Goal: Information Seeking & Learning: Check status

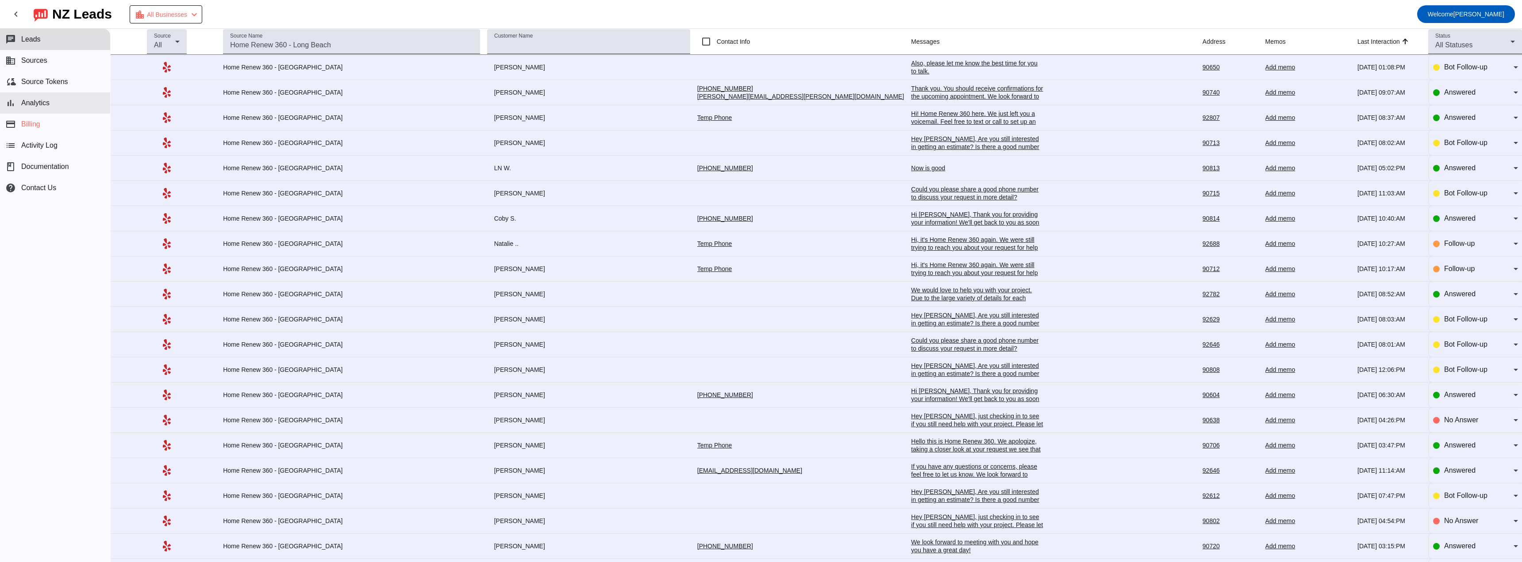
click at [56, 106] on button "bar_chart Analytics" at bounding box center [55, 102] width 110 height 21
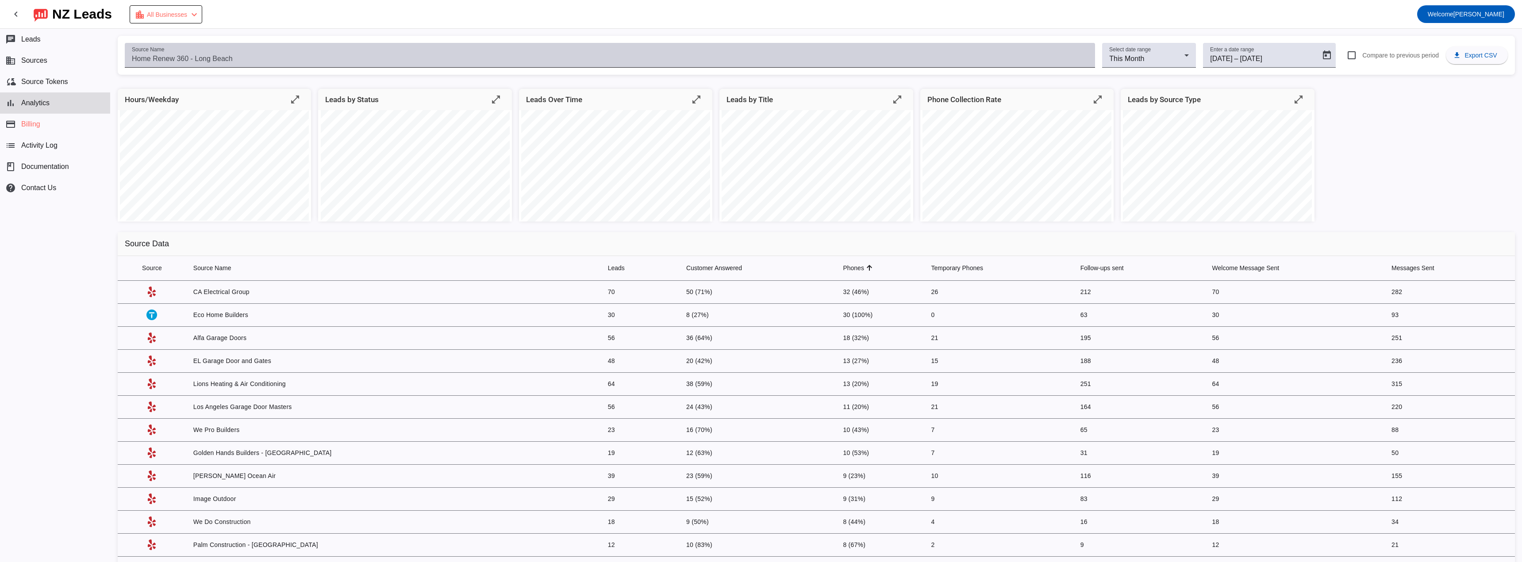
click at [285, 63] on input "Source Name" at bounding box center [610, 59] width 956 height 11
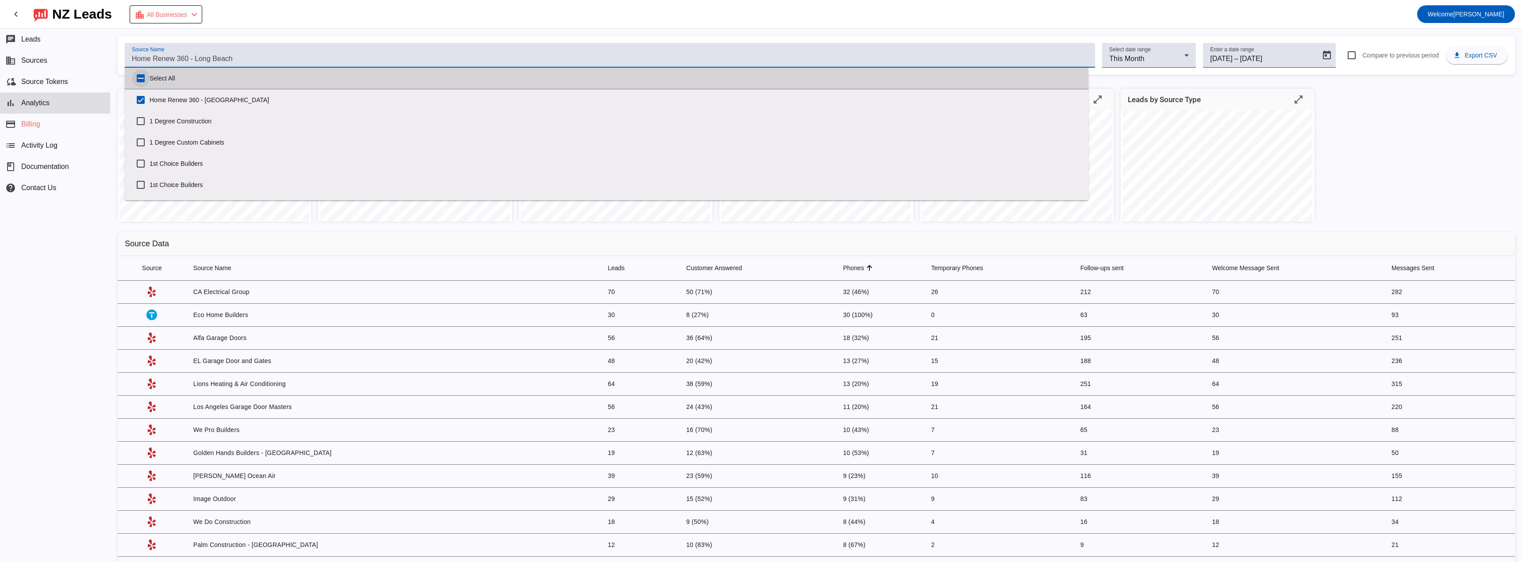
click at [142, 79] on input "Select All" at bounding box center [141, 78] width 18 height 18
checkbox input "true"
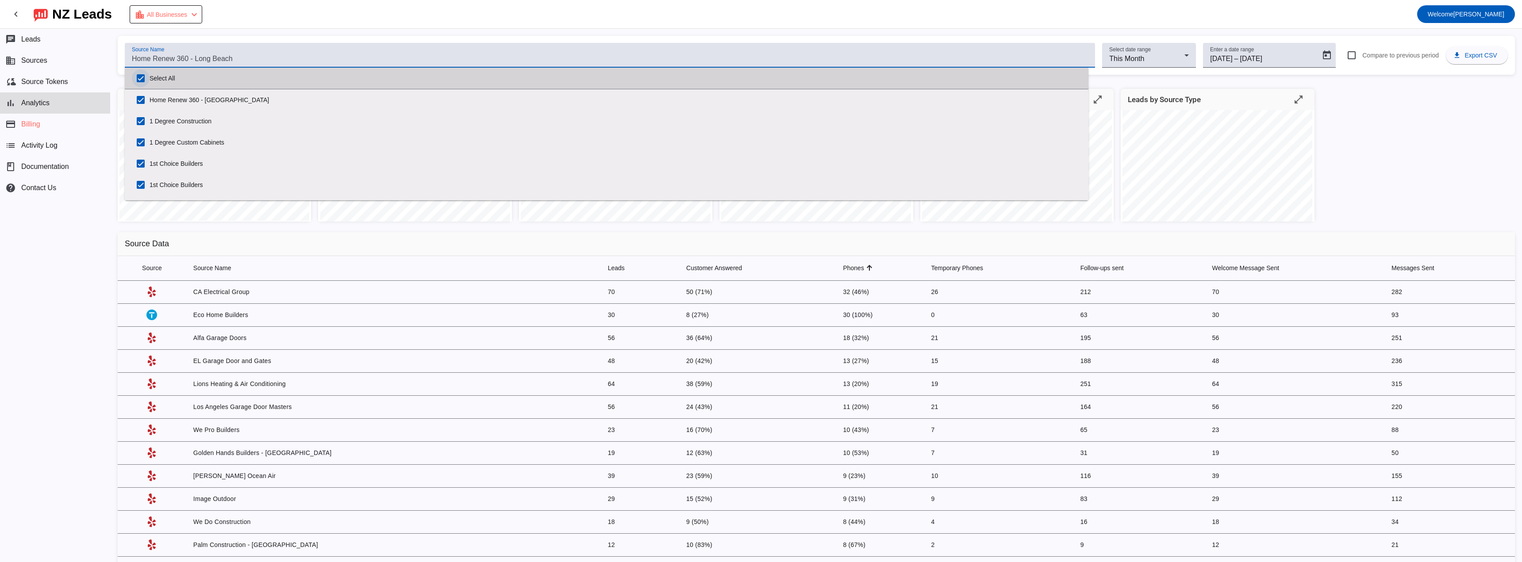
checkbox input "true"
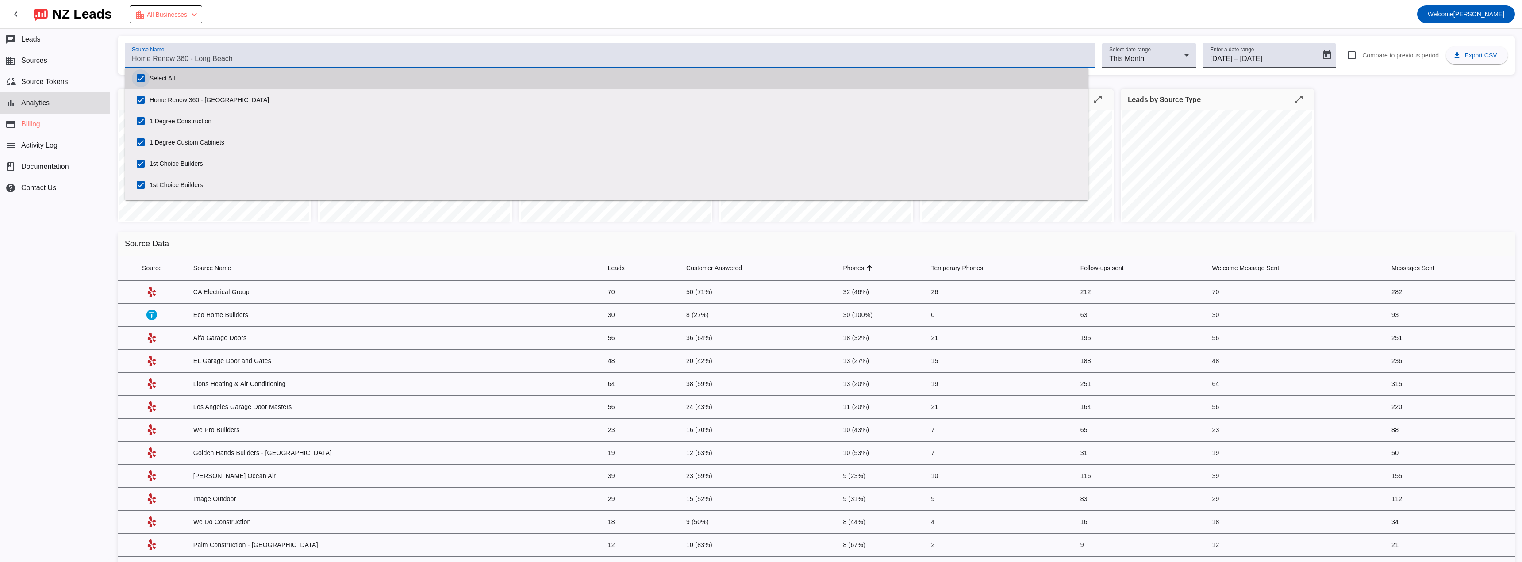
checkbox input "true"
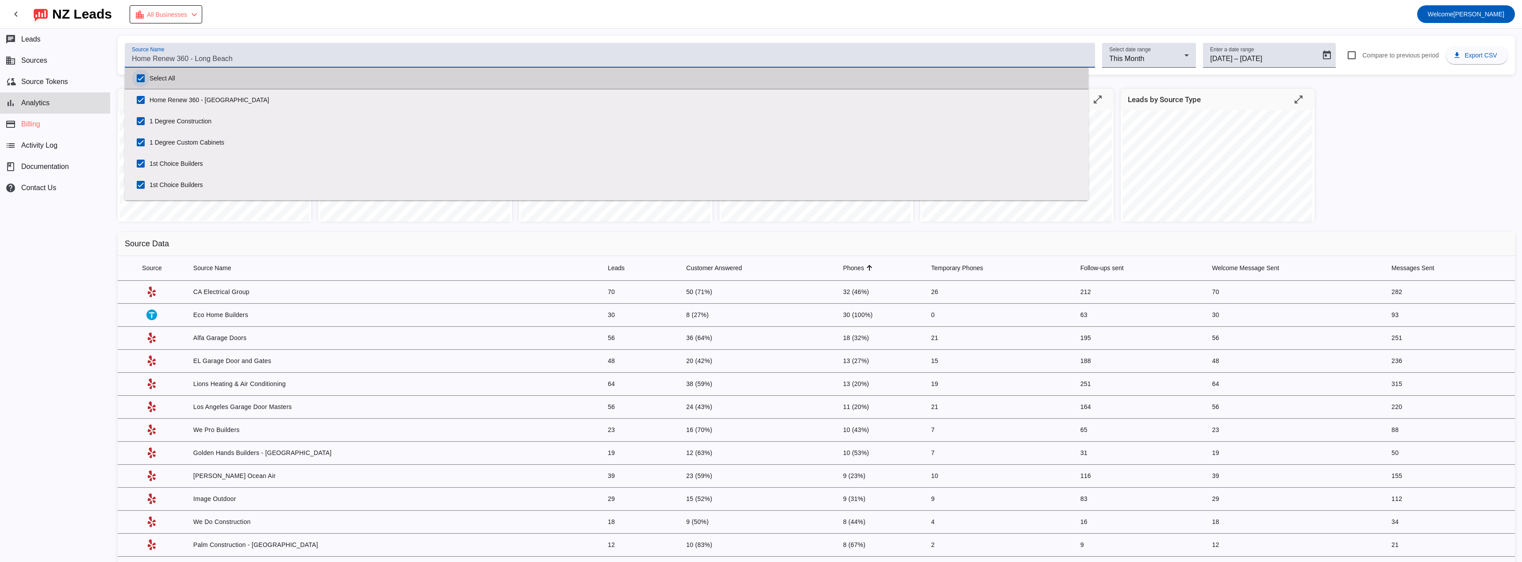
checkbox input "true"
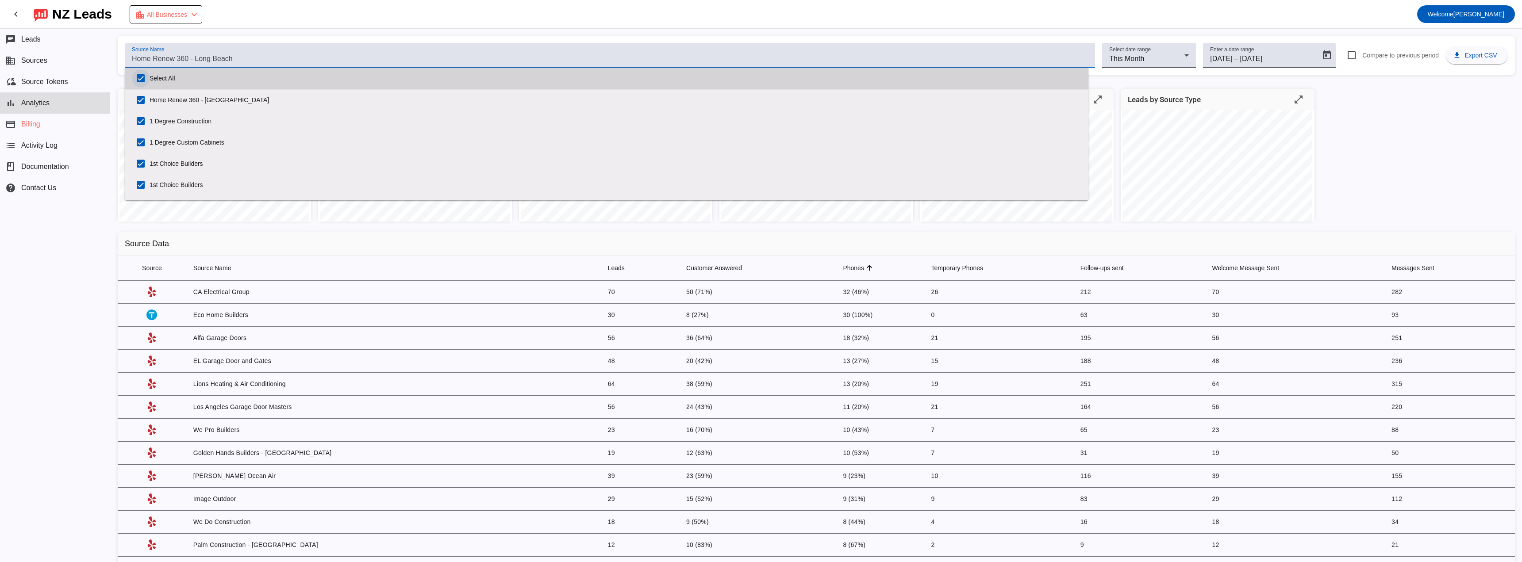
checkbox input "true"
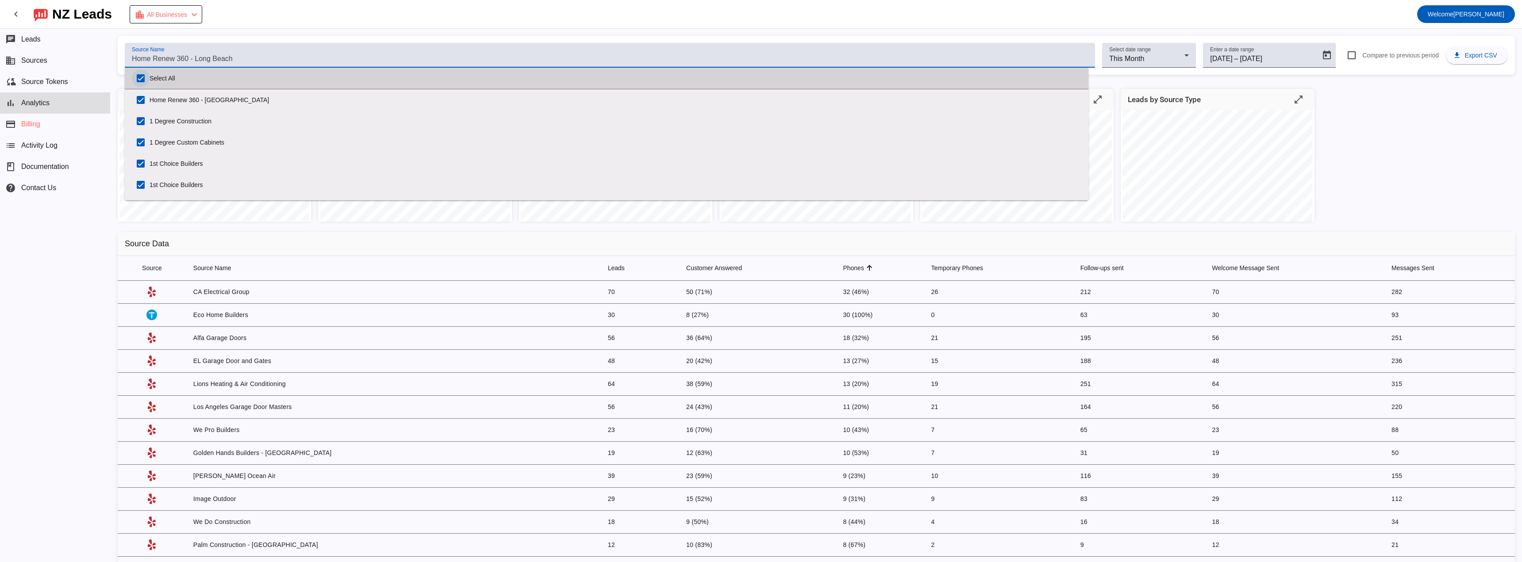
checkbox input "true"
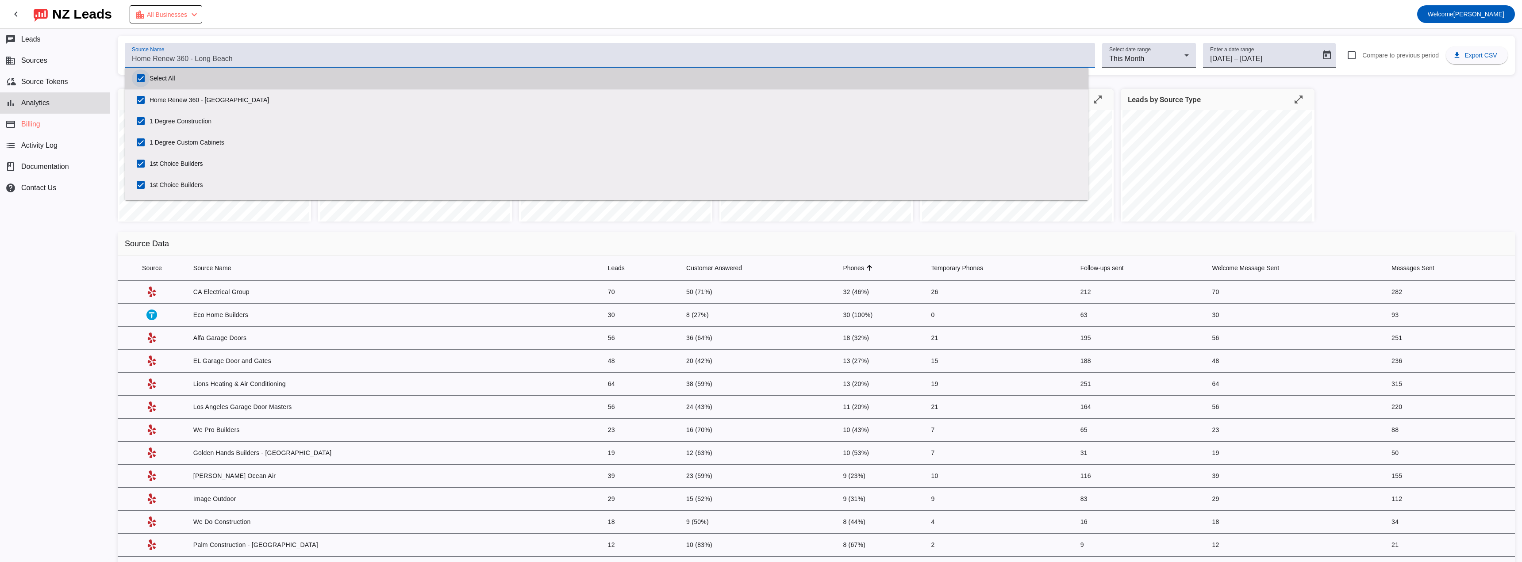
checkbox input "true"
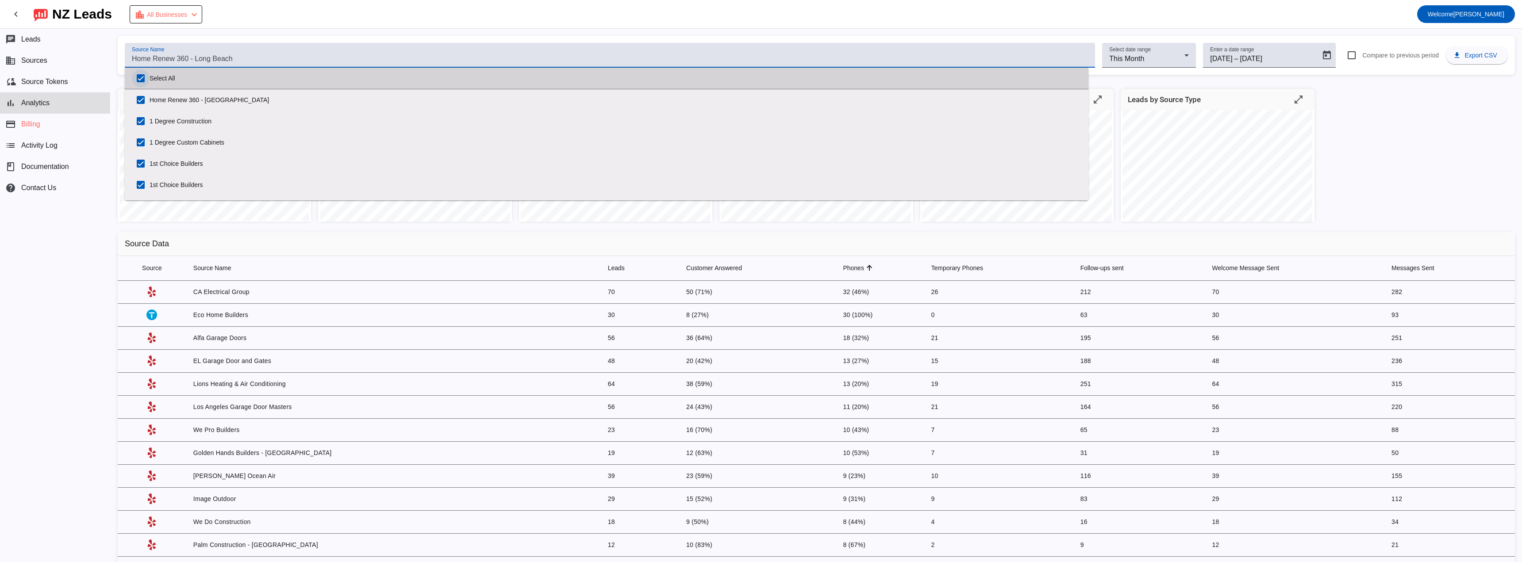
checkbox input "true"
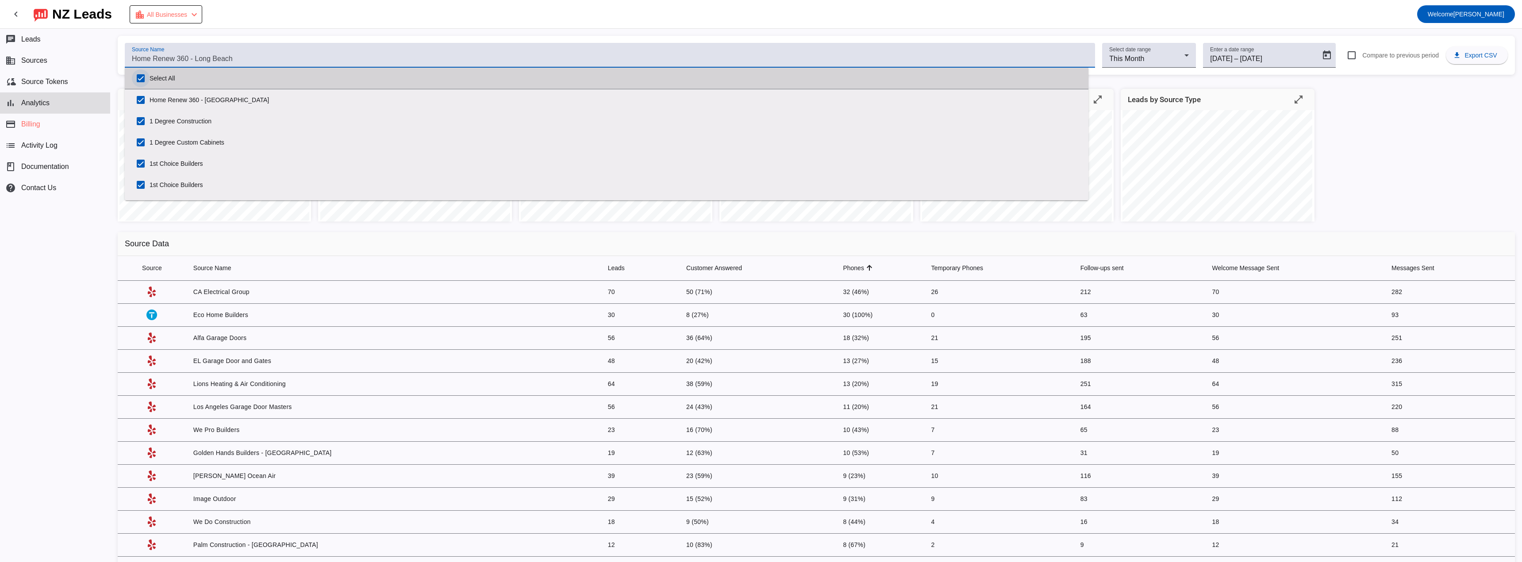
checkbox input "true"
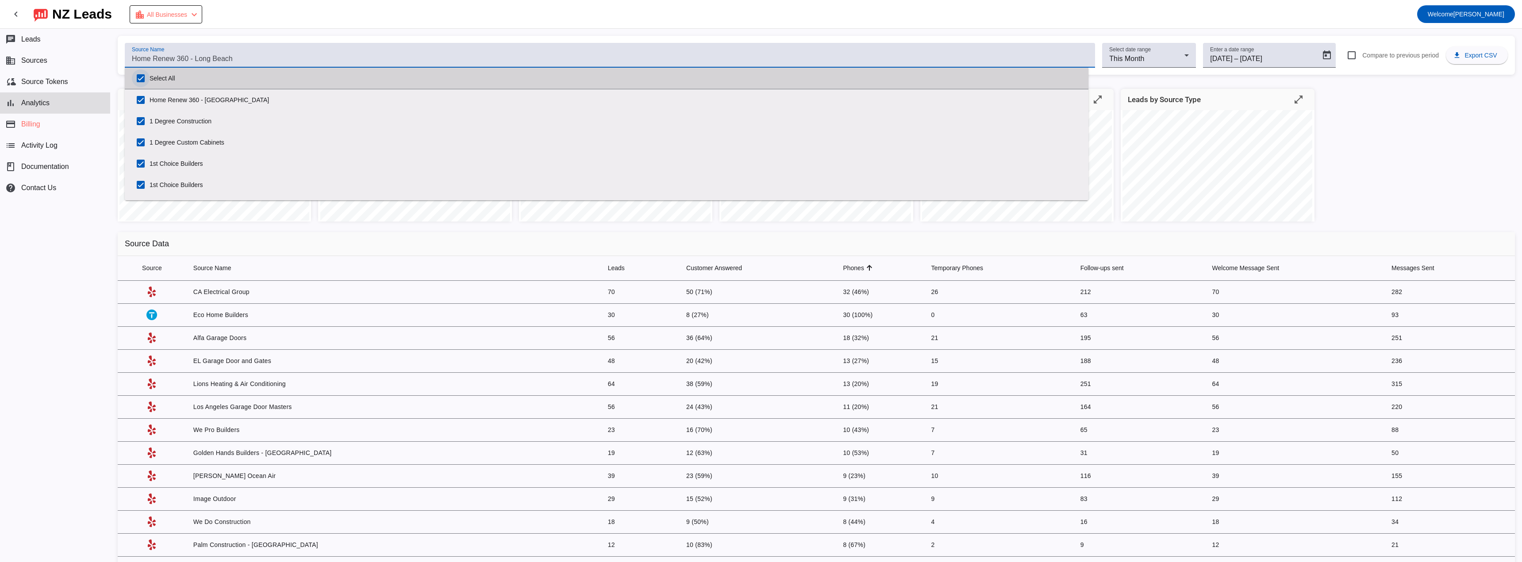
checkbox input "true"
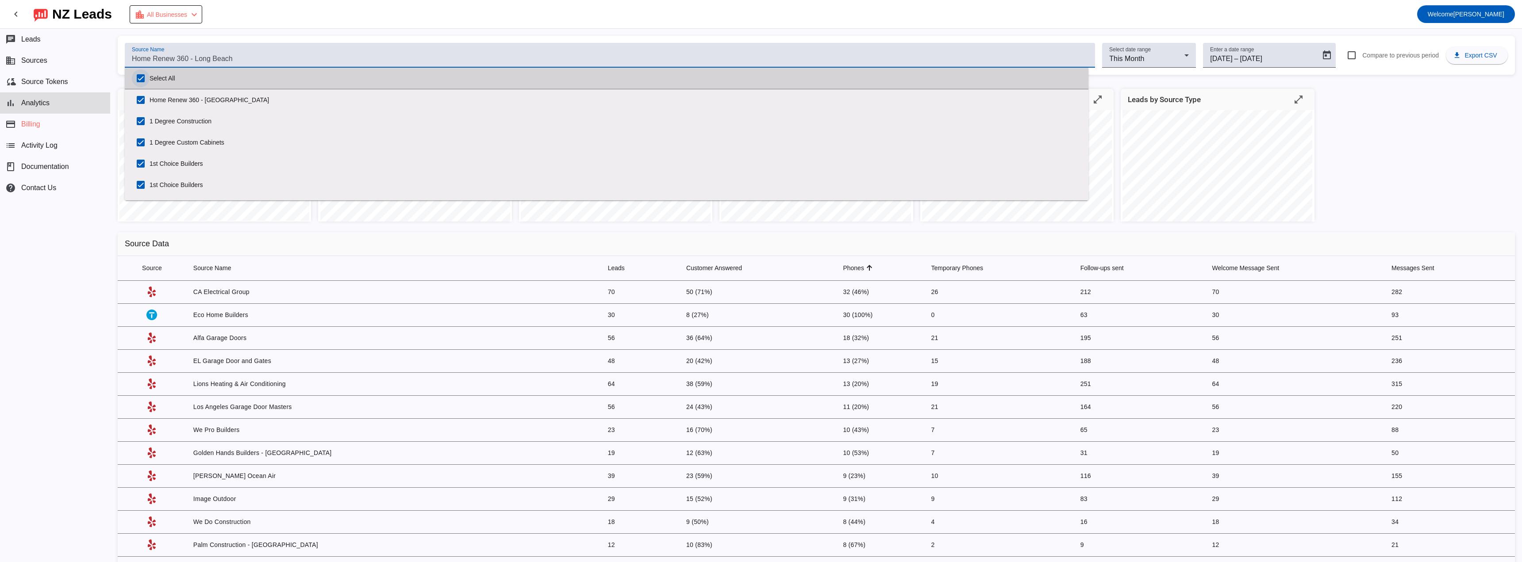
checkbox input "true"
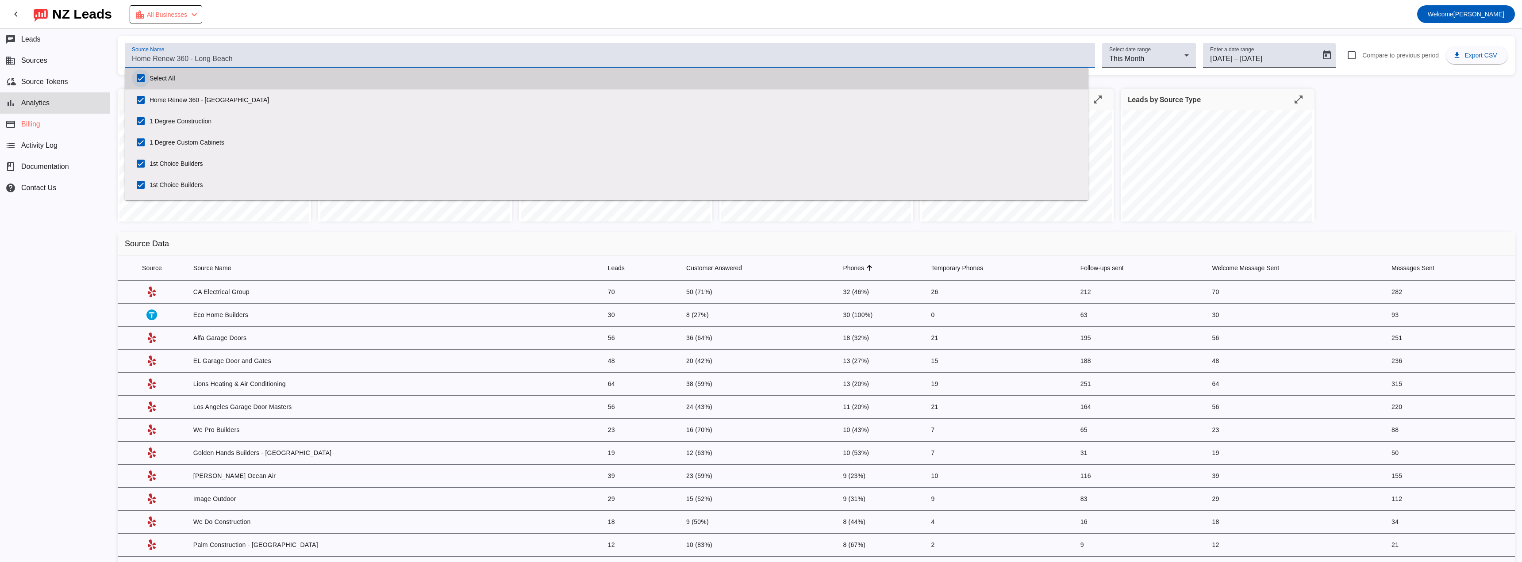
checkbox input "true"
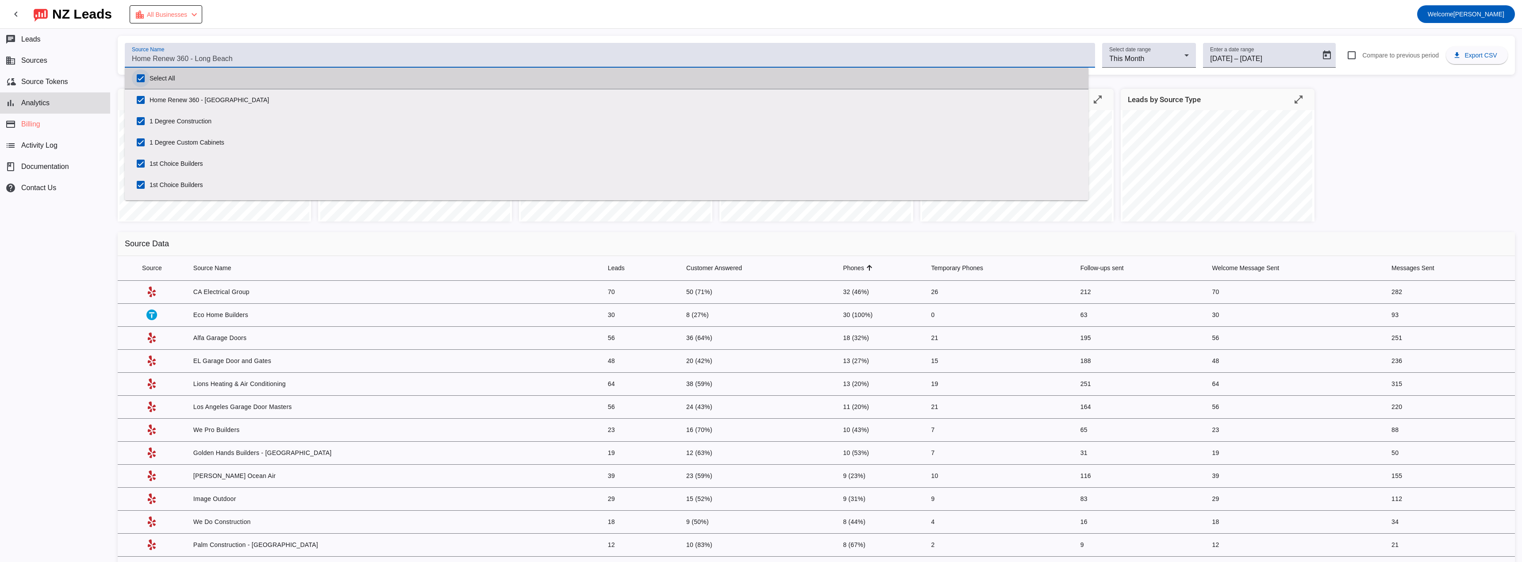
checkbox input "true"
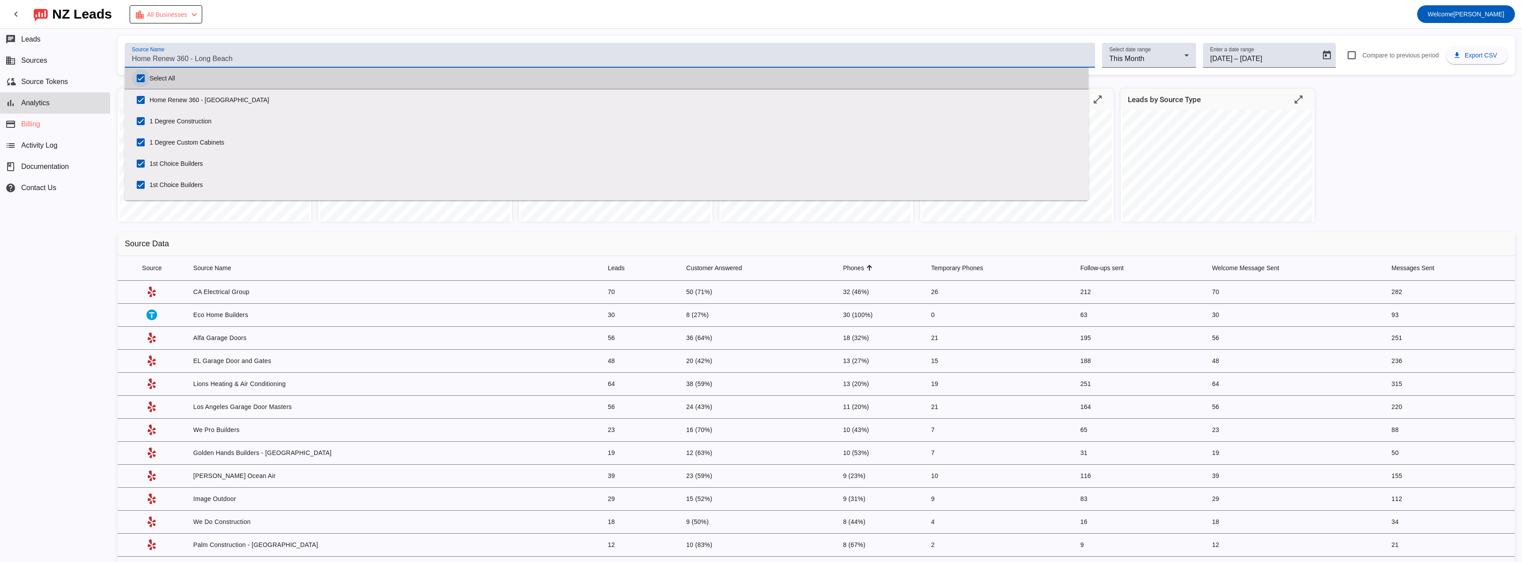
checkbox input "true"
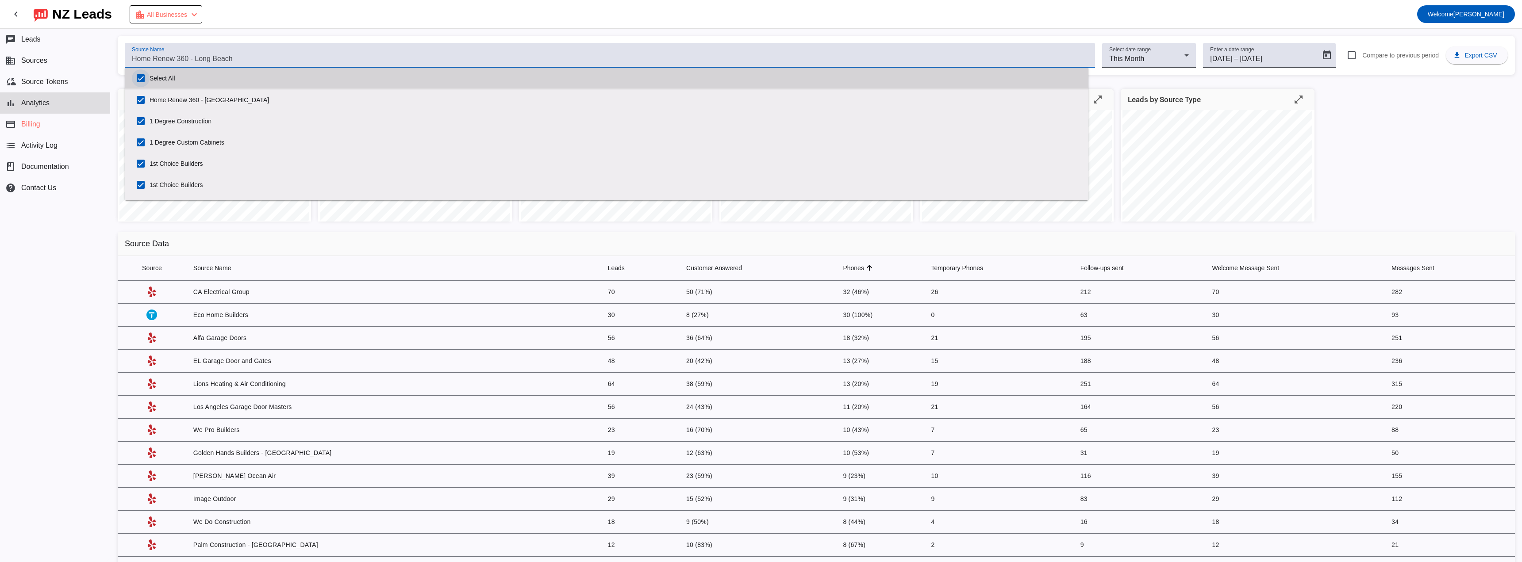
checkbox input "true"
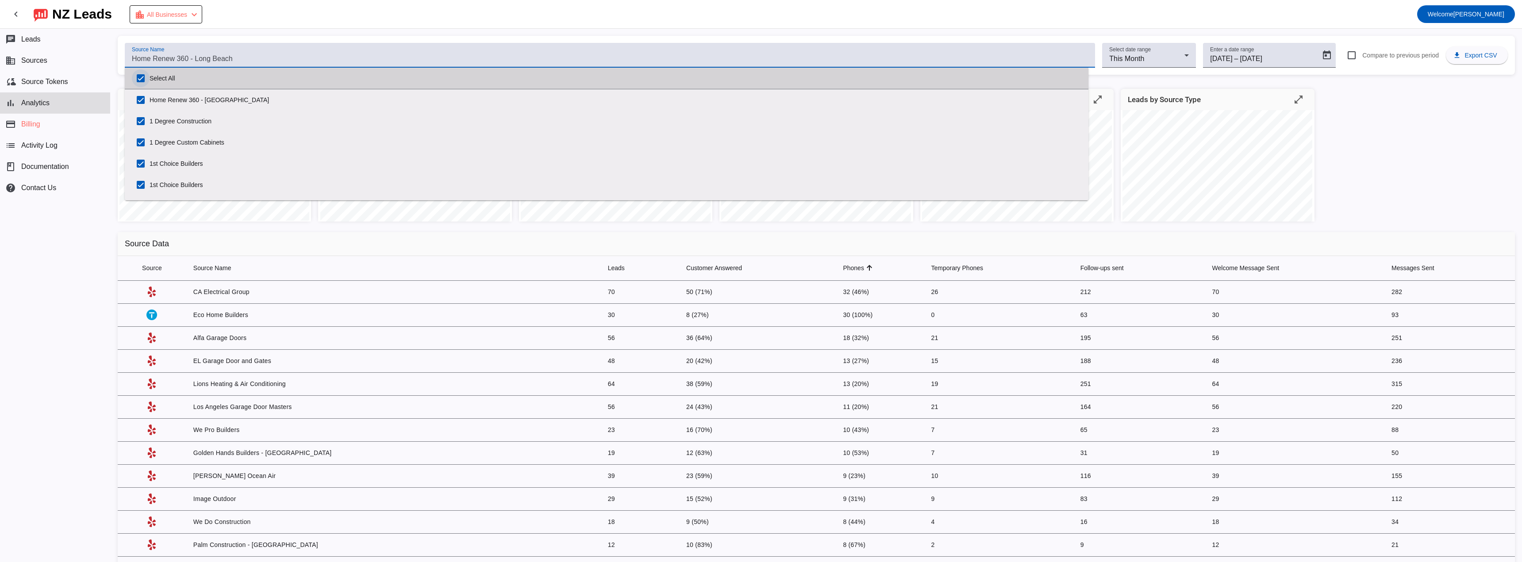
checkbox input "true"
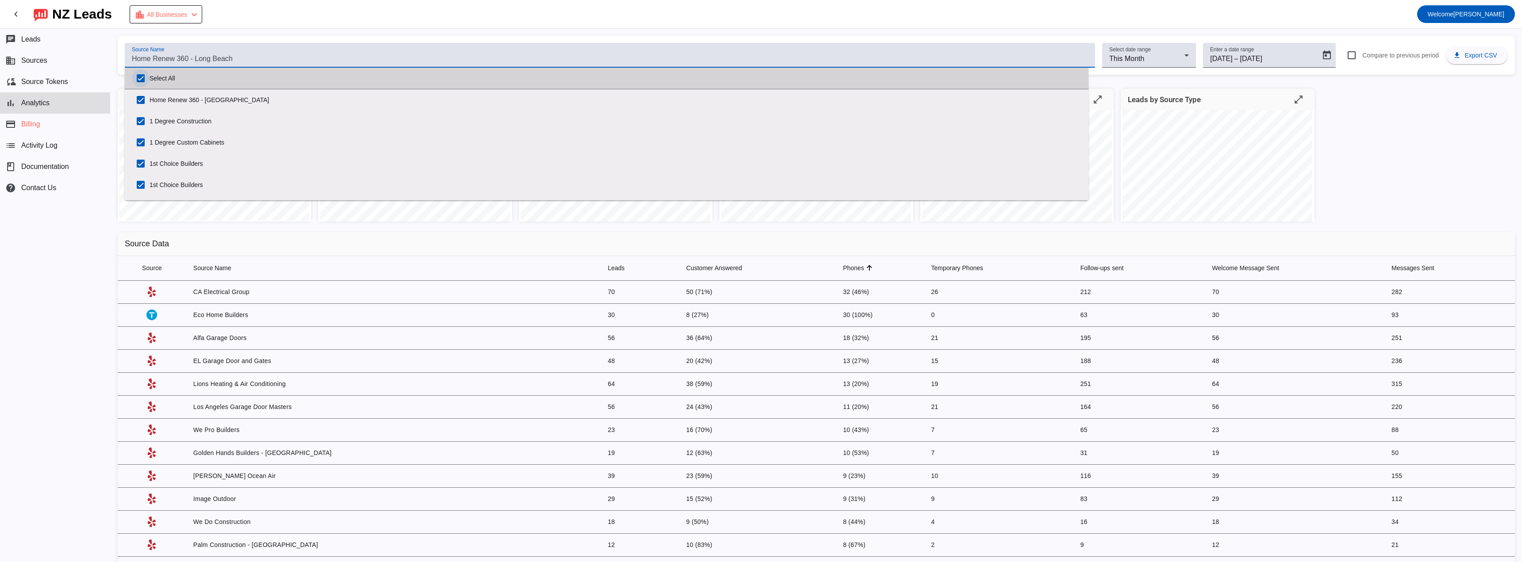
checkbox input "true"
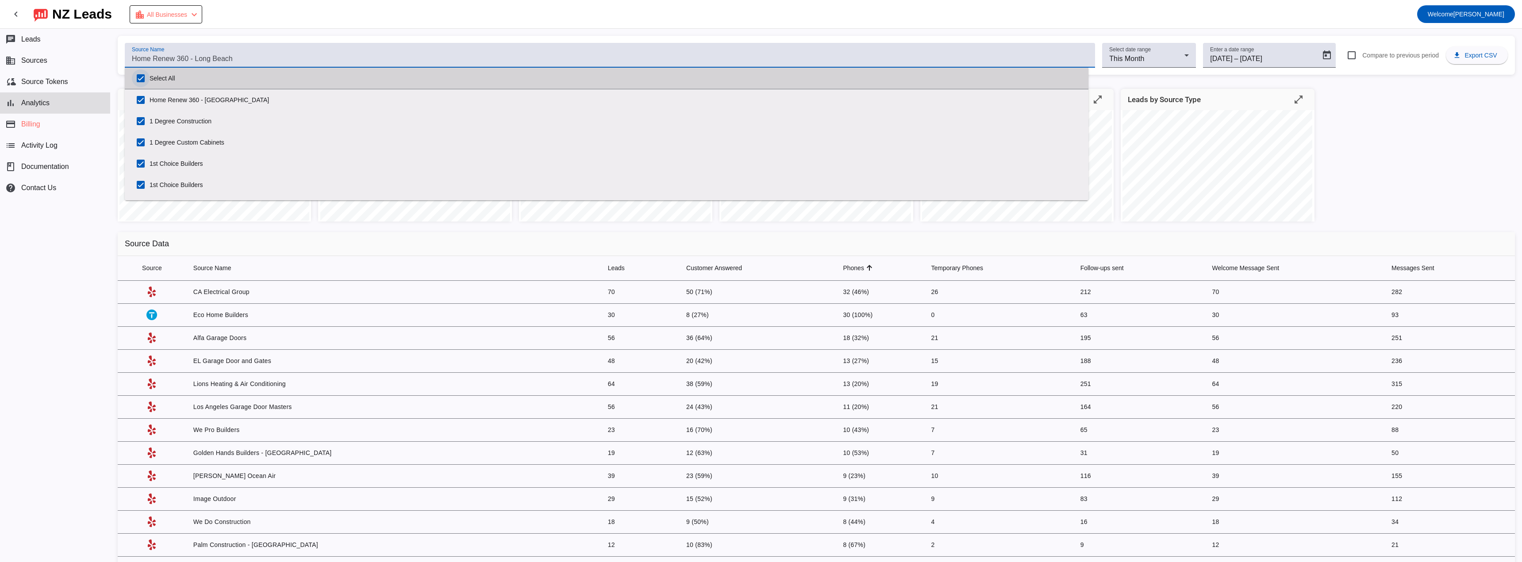
checkbox input "true"
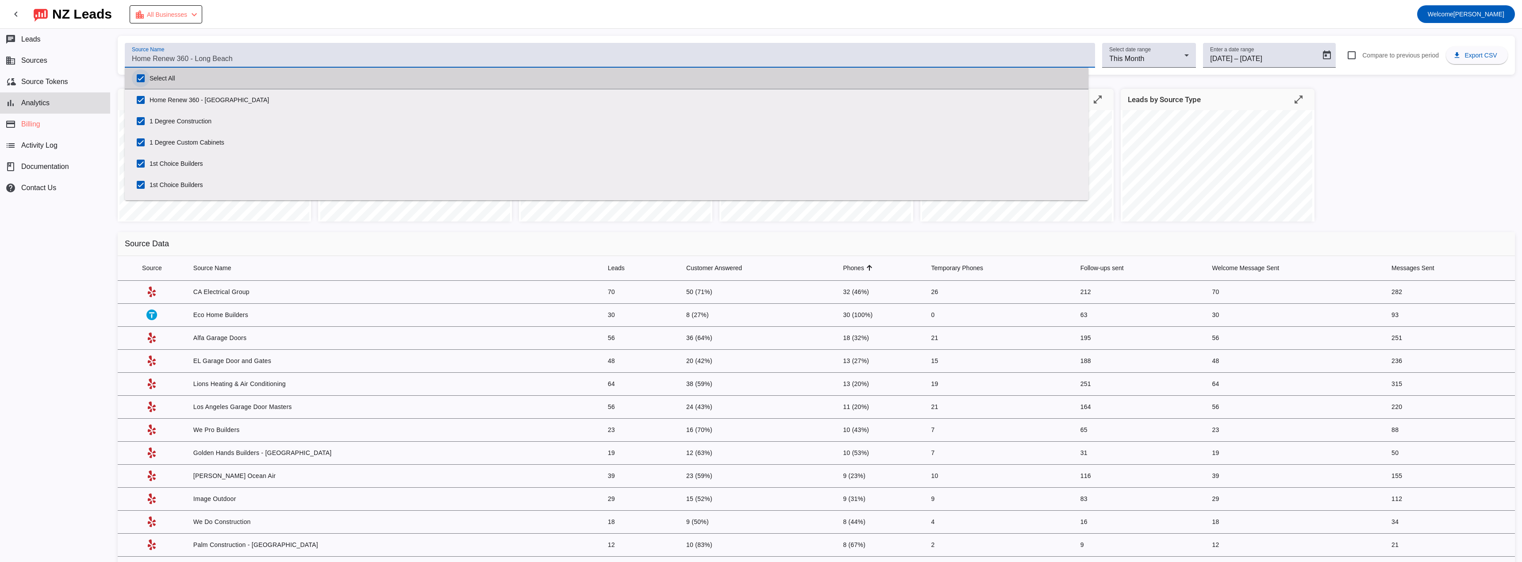
checkbox input "true"
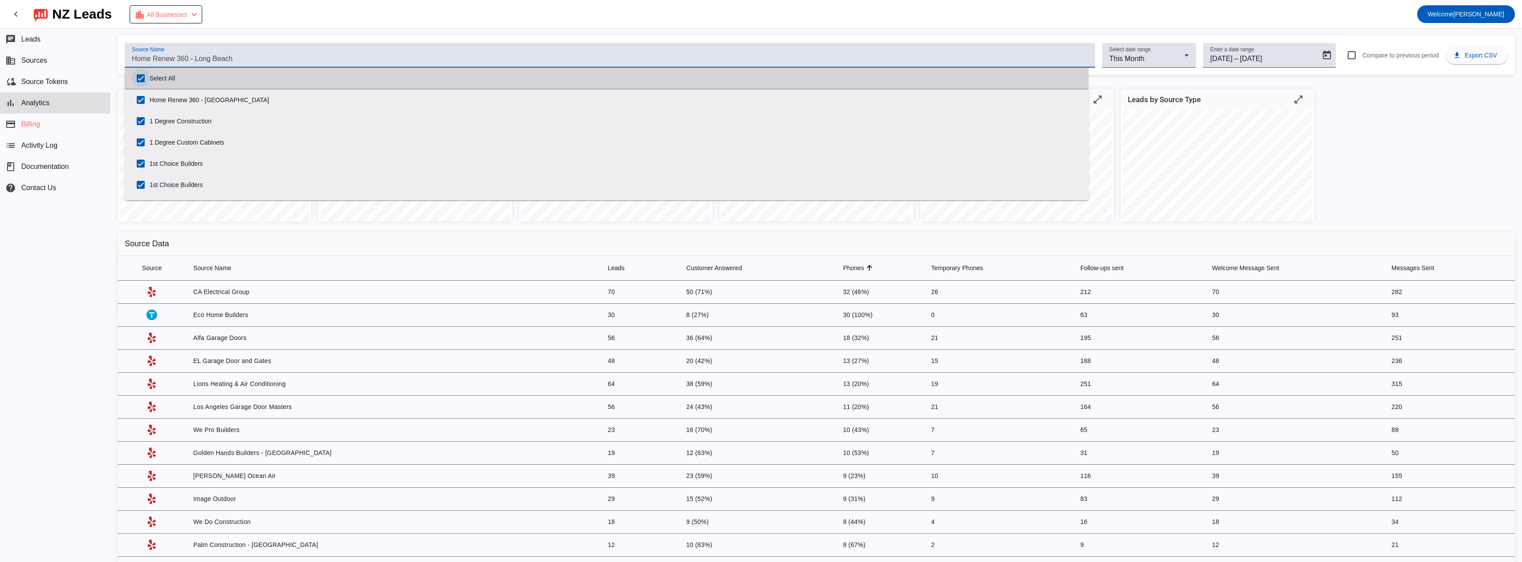
checkbox input "true"
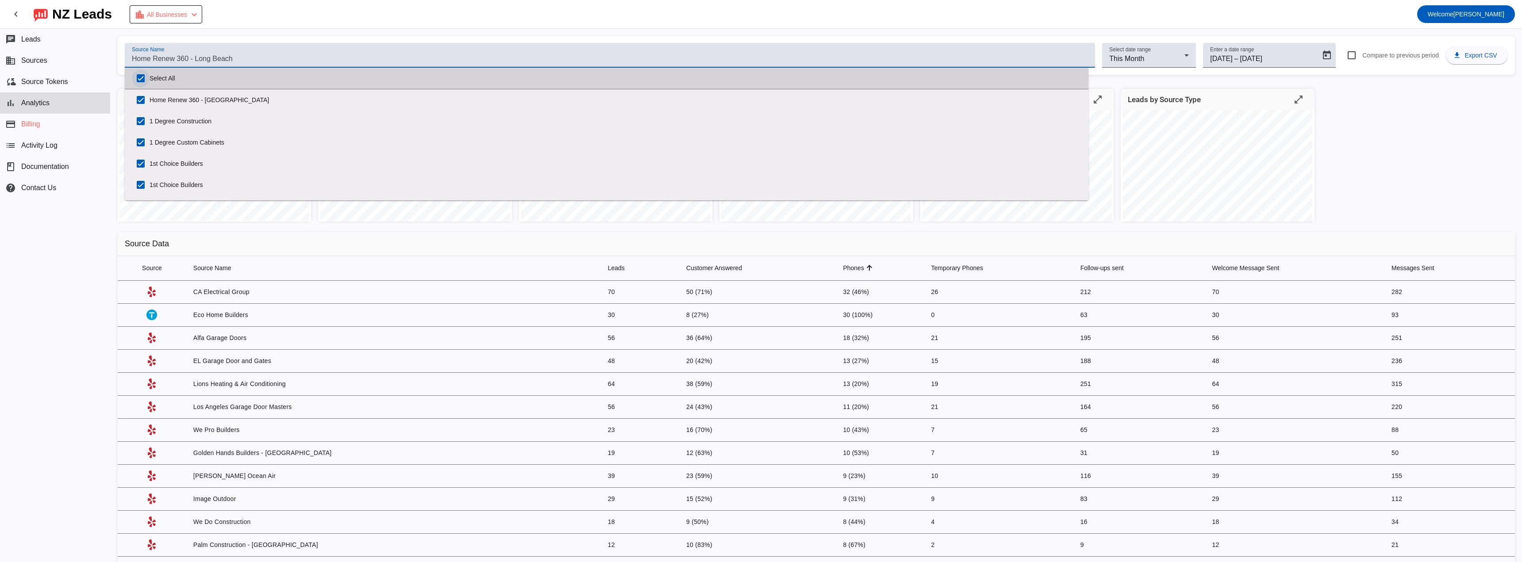
checkbox input "true"
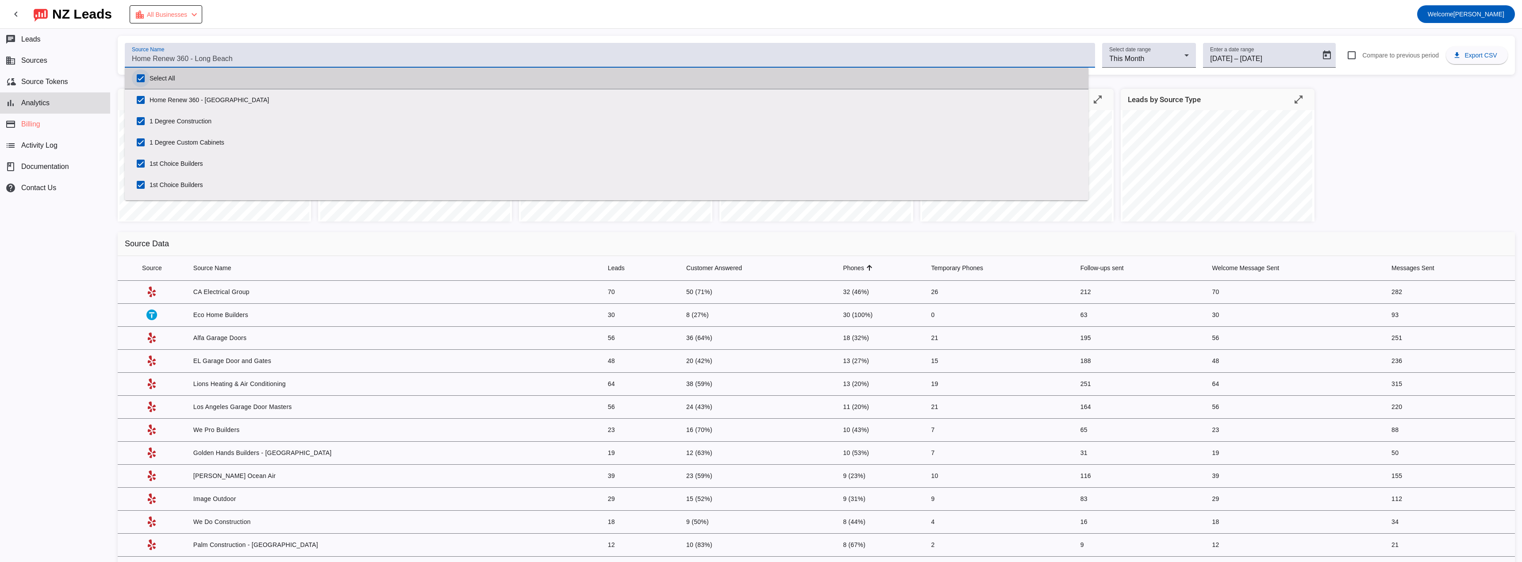
checkbox input "true"
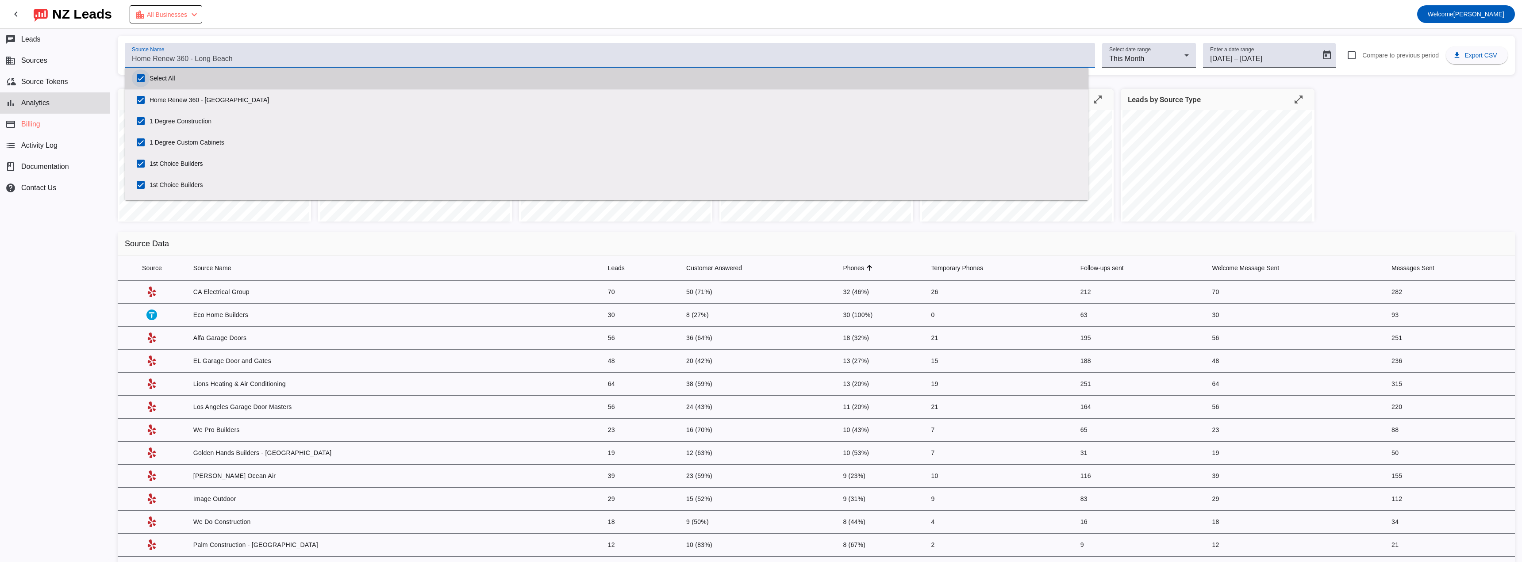
checkbox input "true"
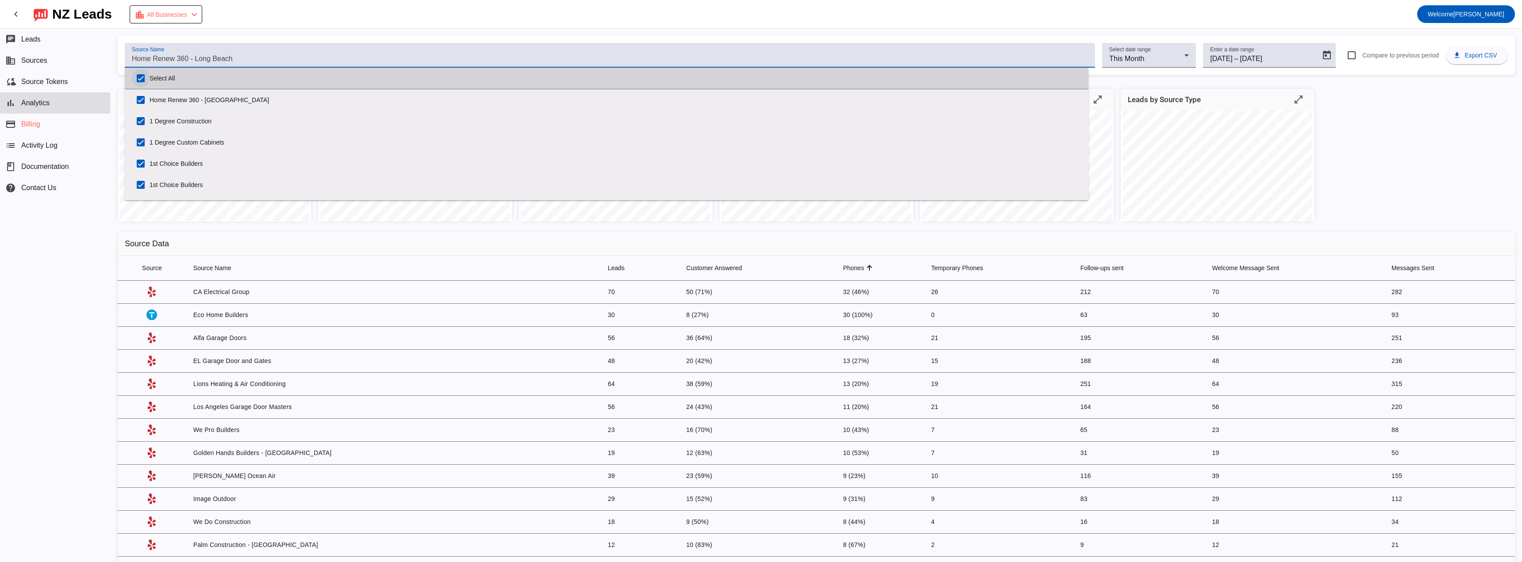
checkbox input "true"
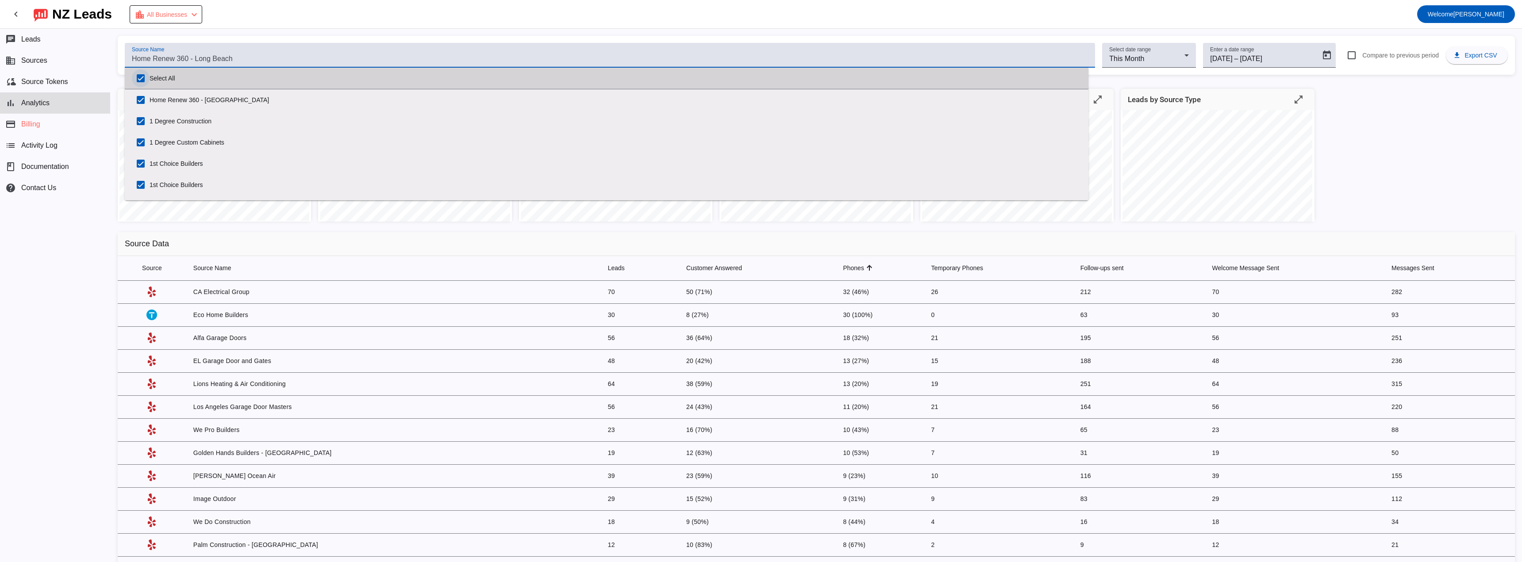
checkbox input "true"
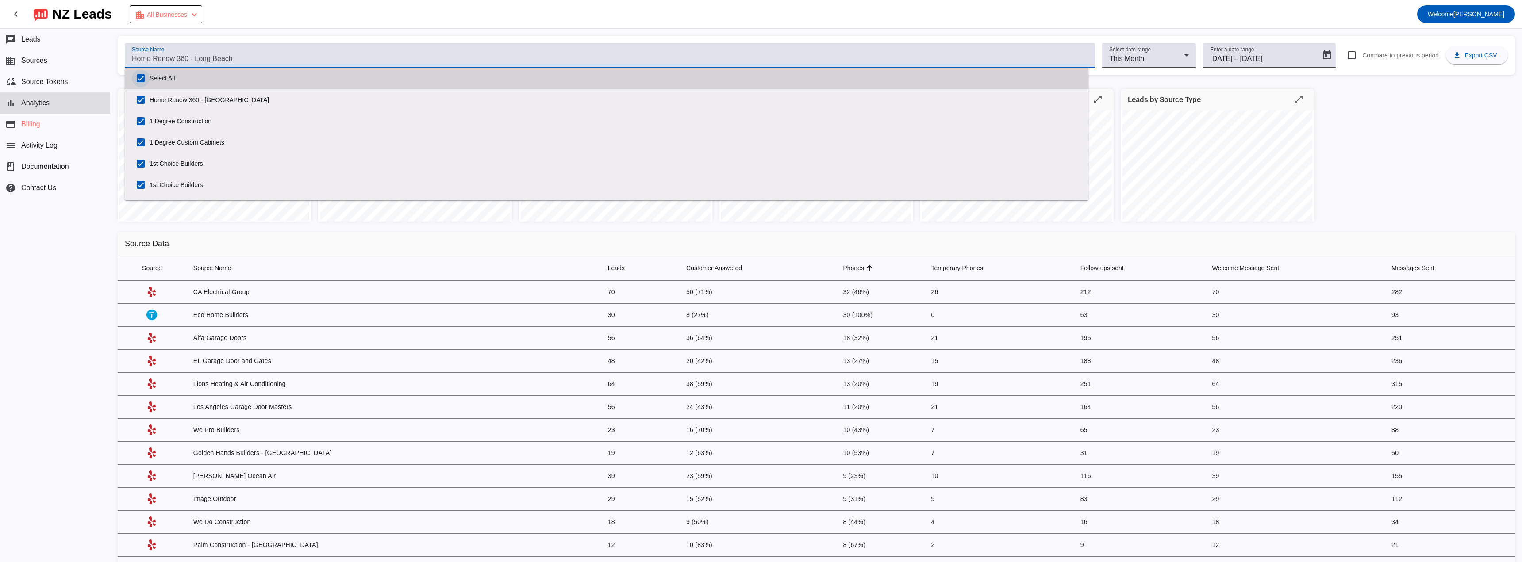
checkbox input "true"
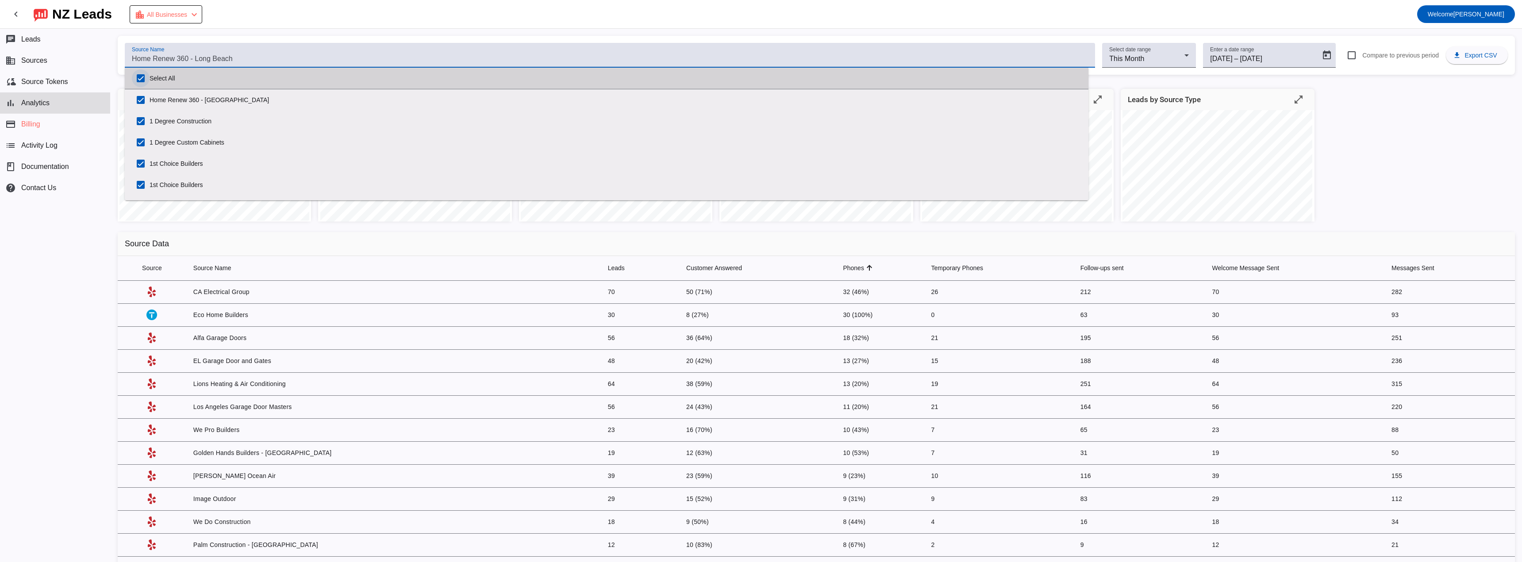
checkbox input "true"
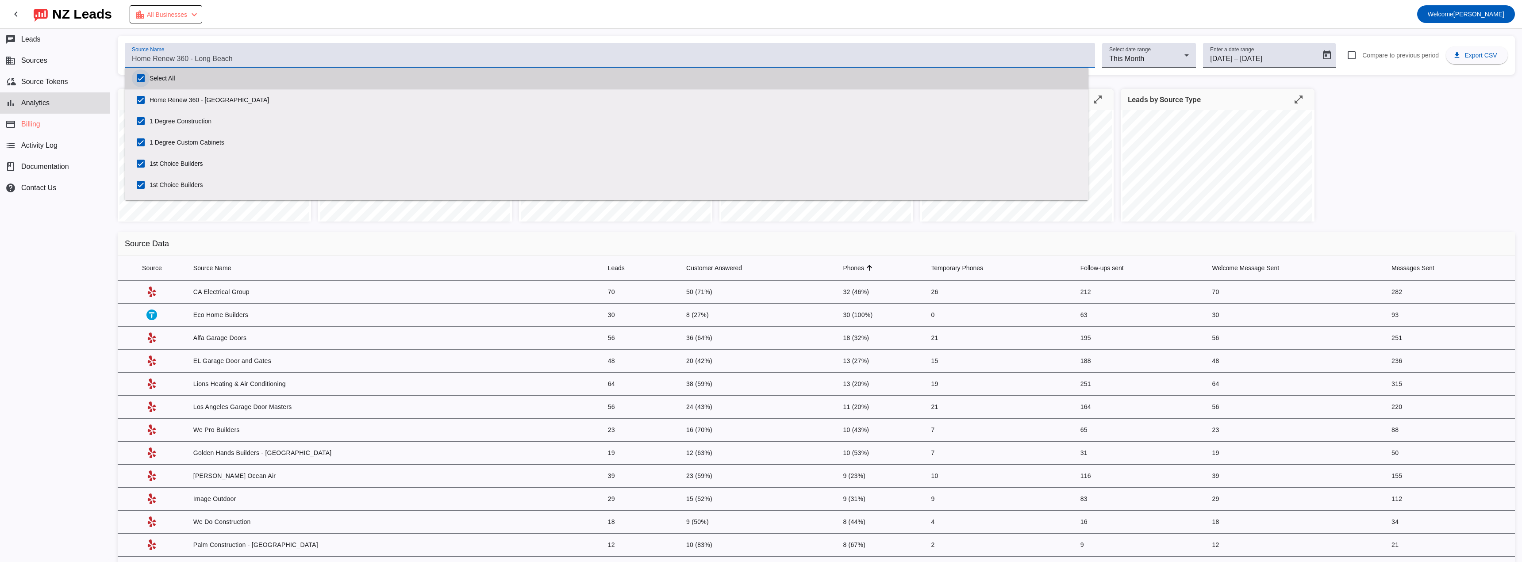
checkbox input "true"
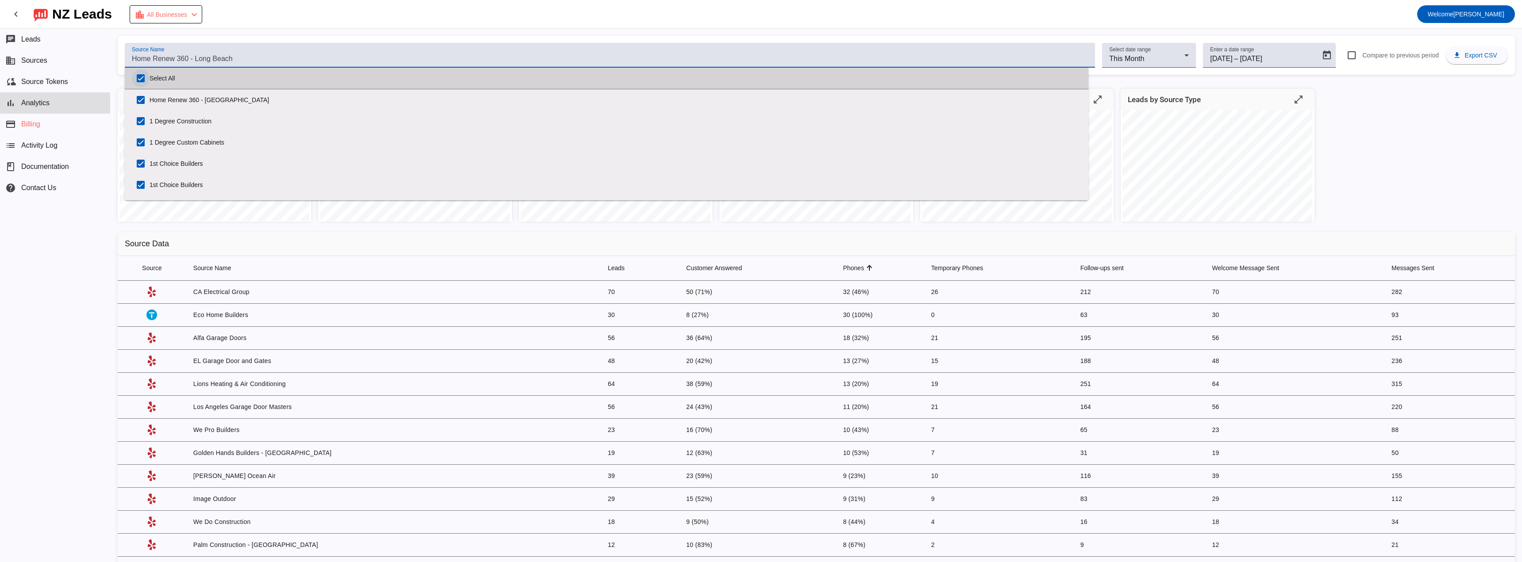
checkbox input "true"
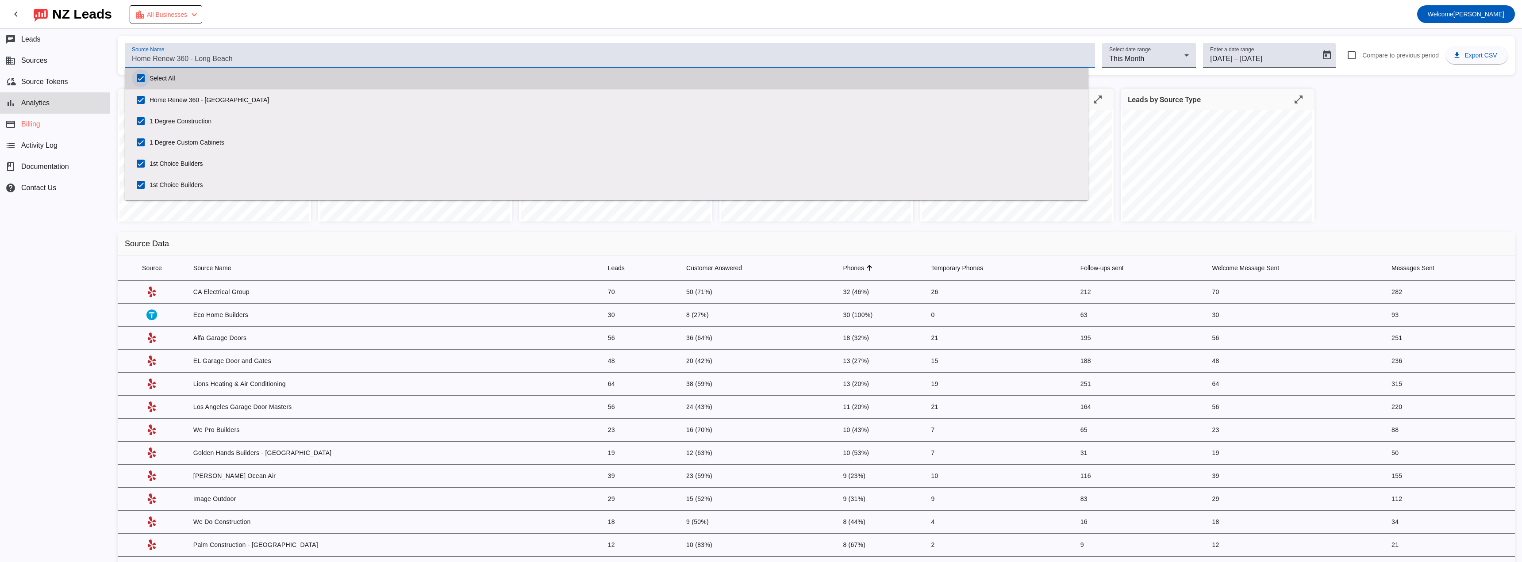
checkbox input "true"
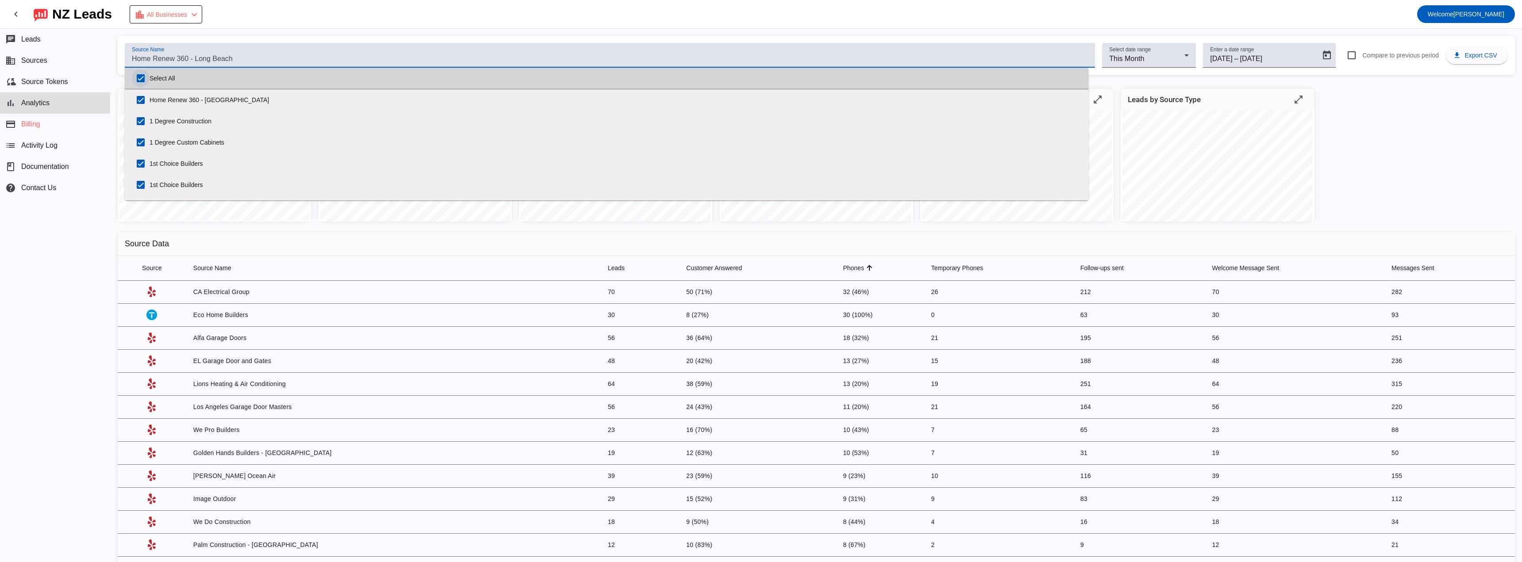
checkbox input "true"
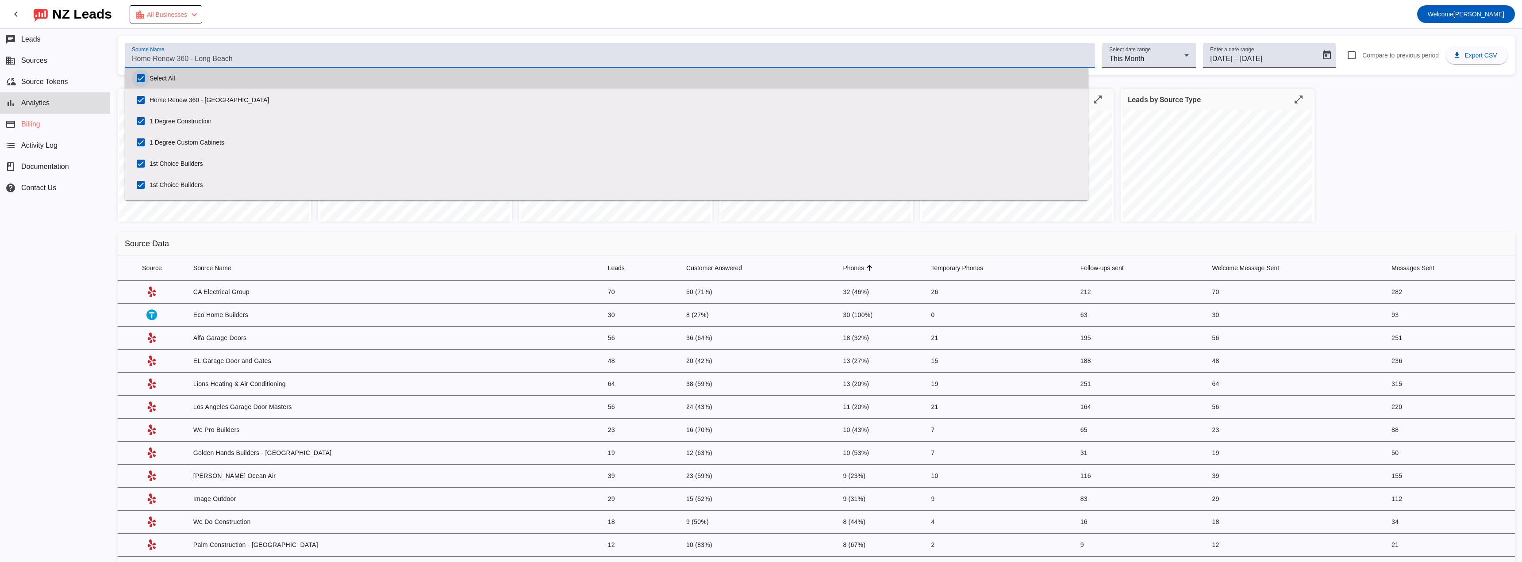
checkbox input "true"
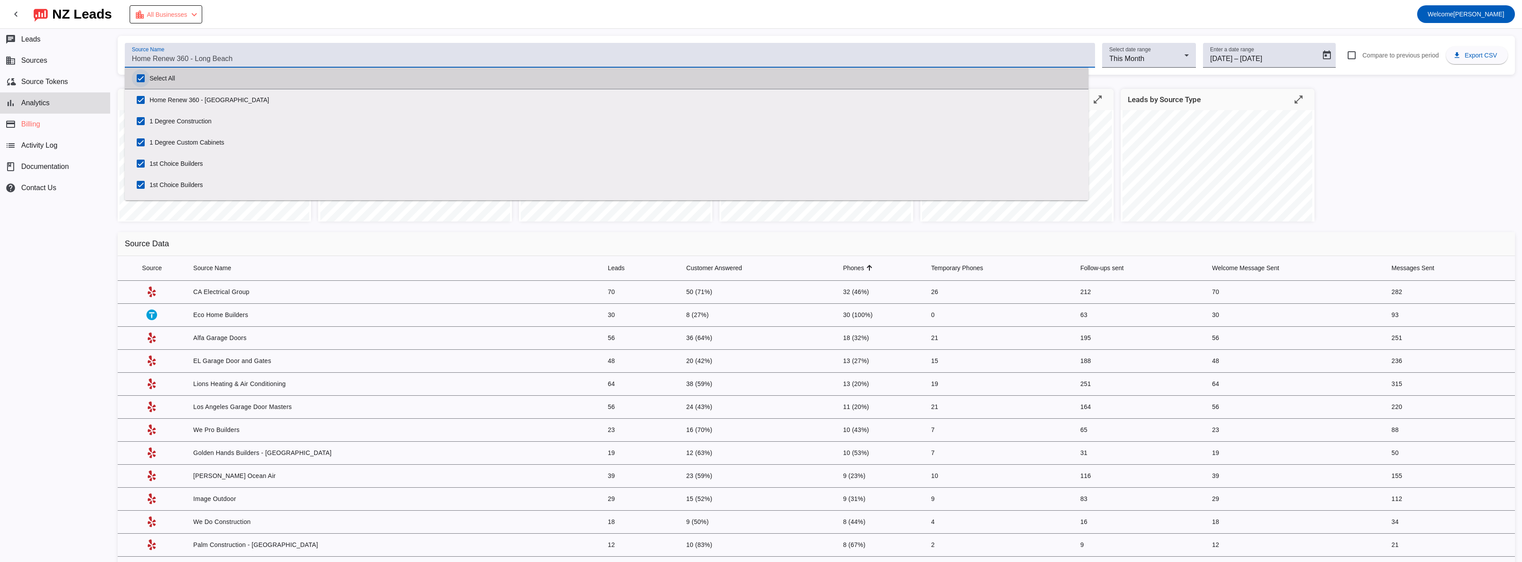
checkbox input "true"
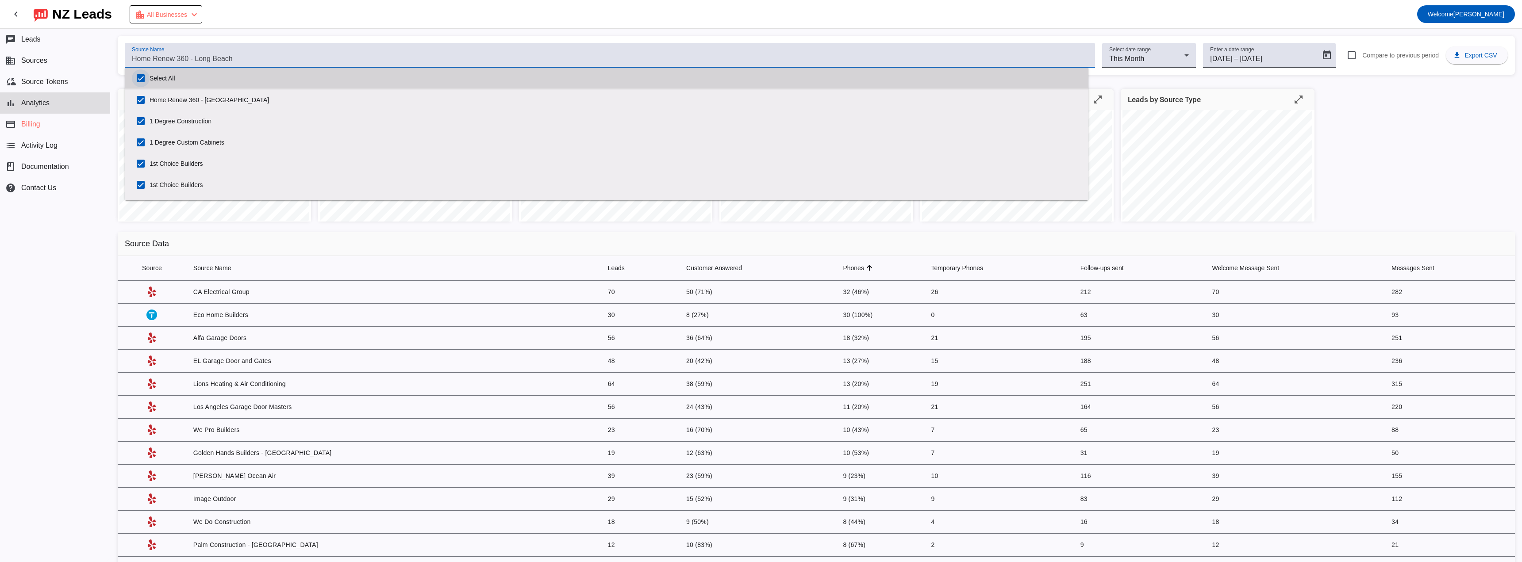
checkbox input "true"
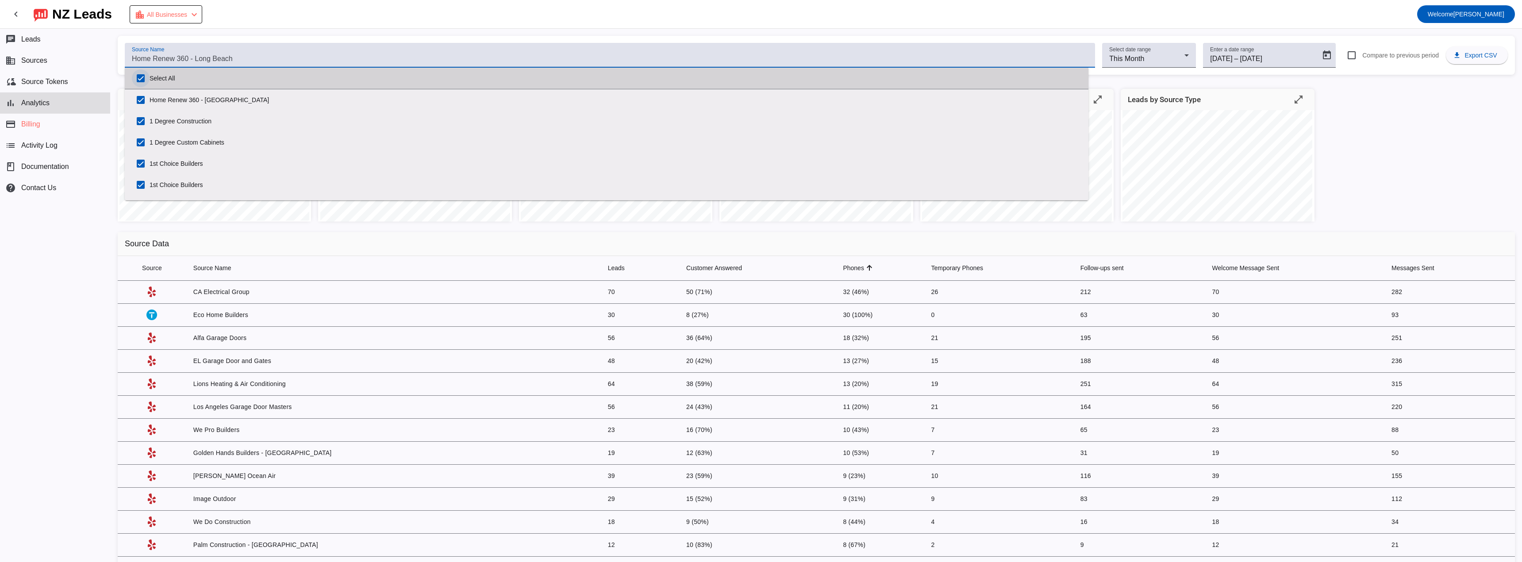
checkbox input "true"
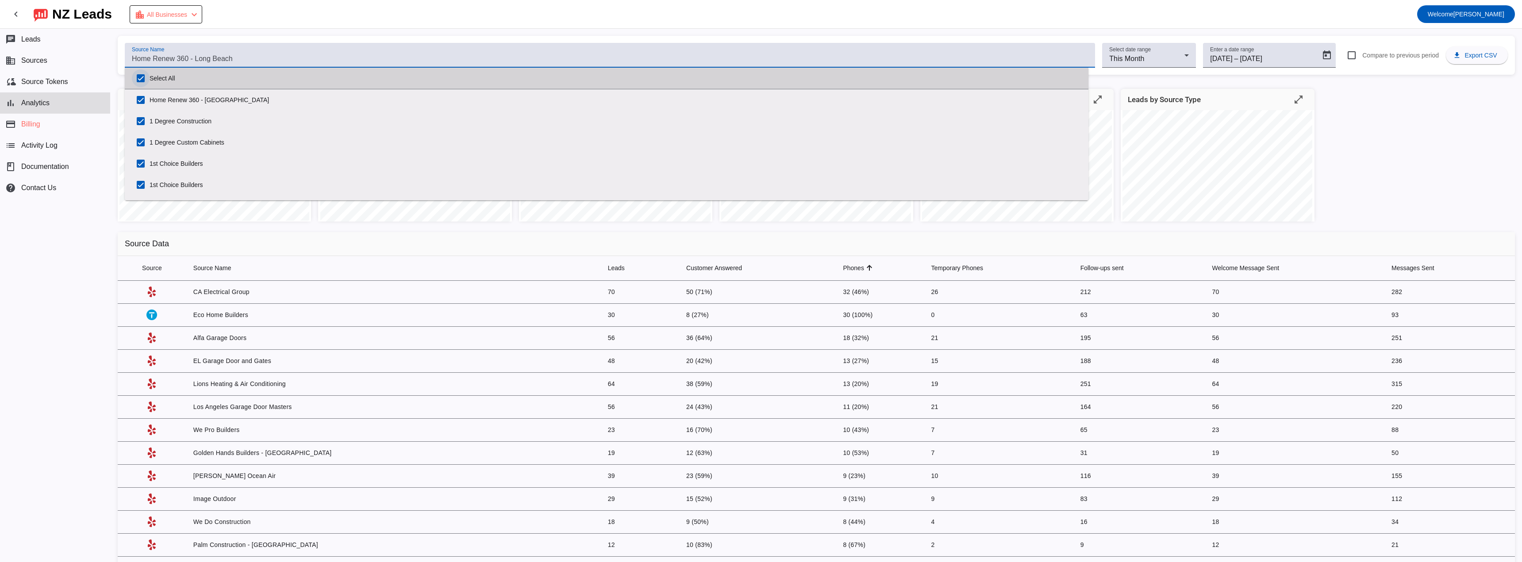
checkbox input "true"
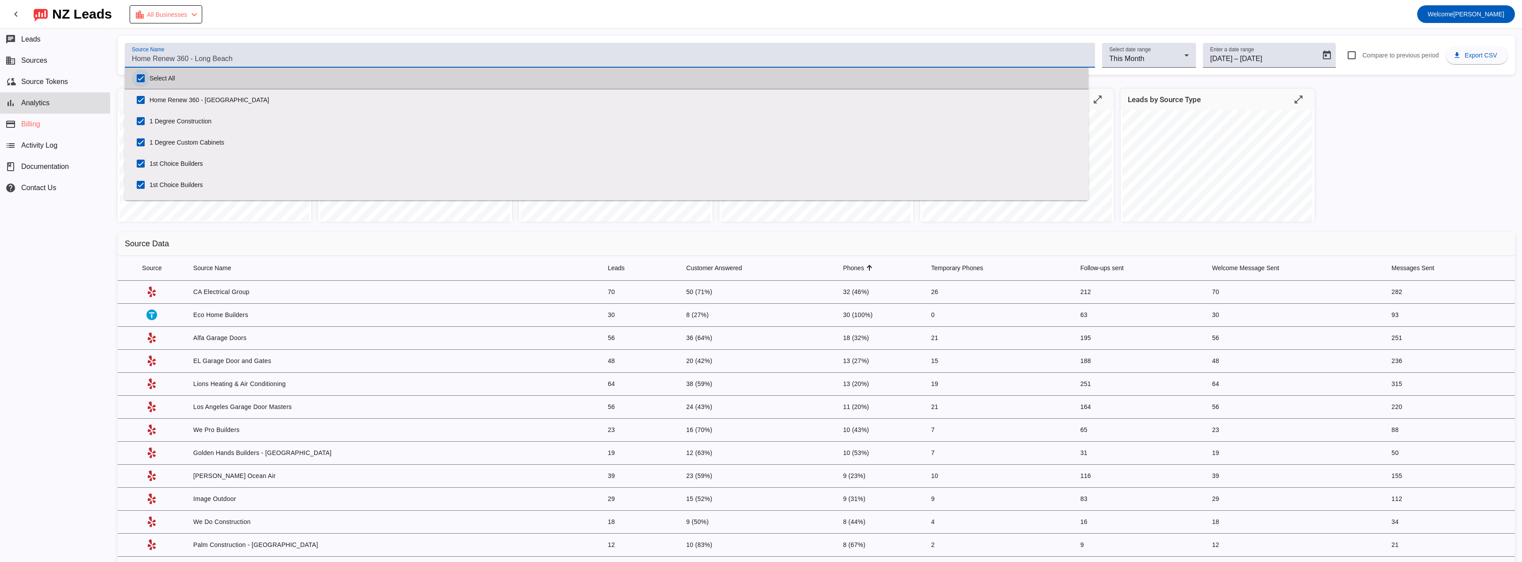
checkbox input "true"
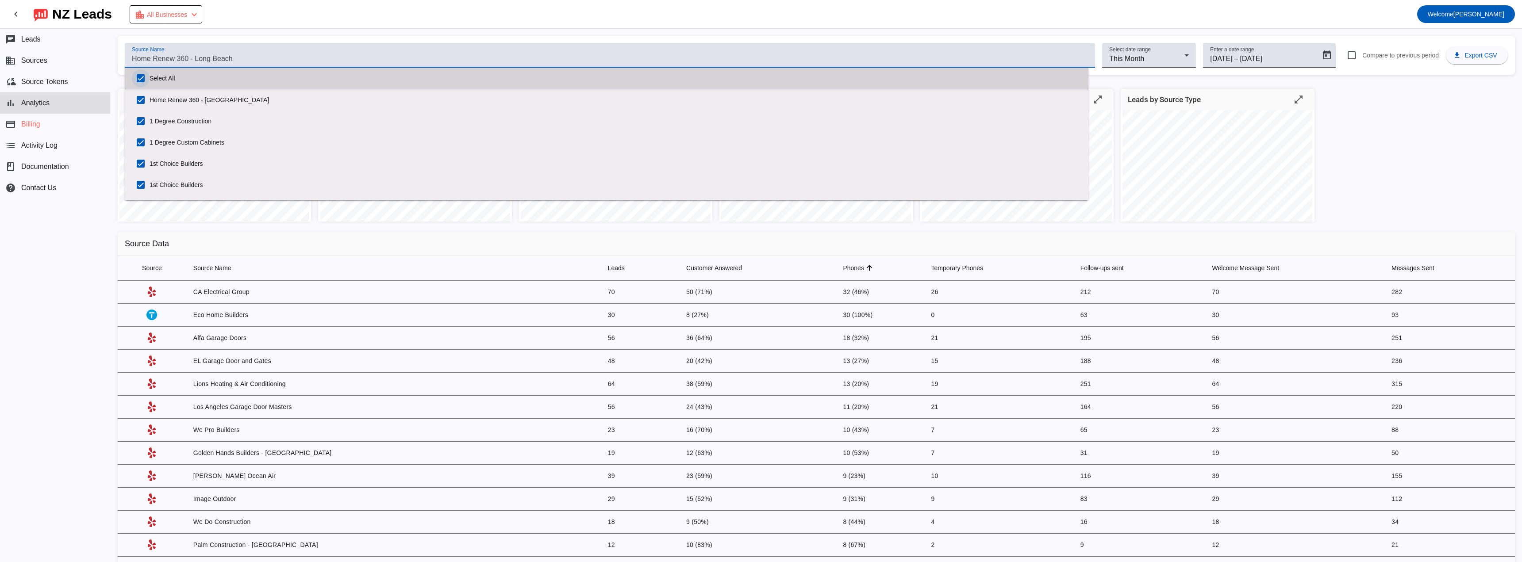
checkbox input "true"
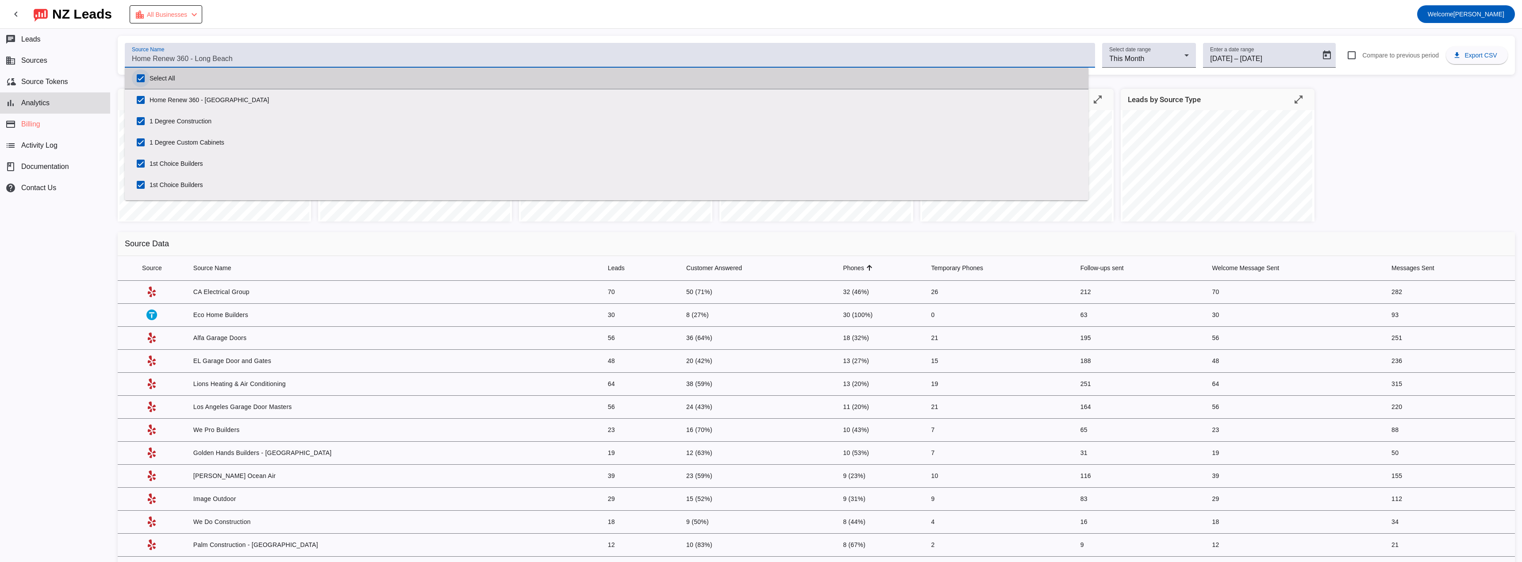
checkbox input "true"
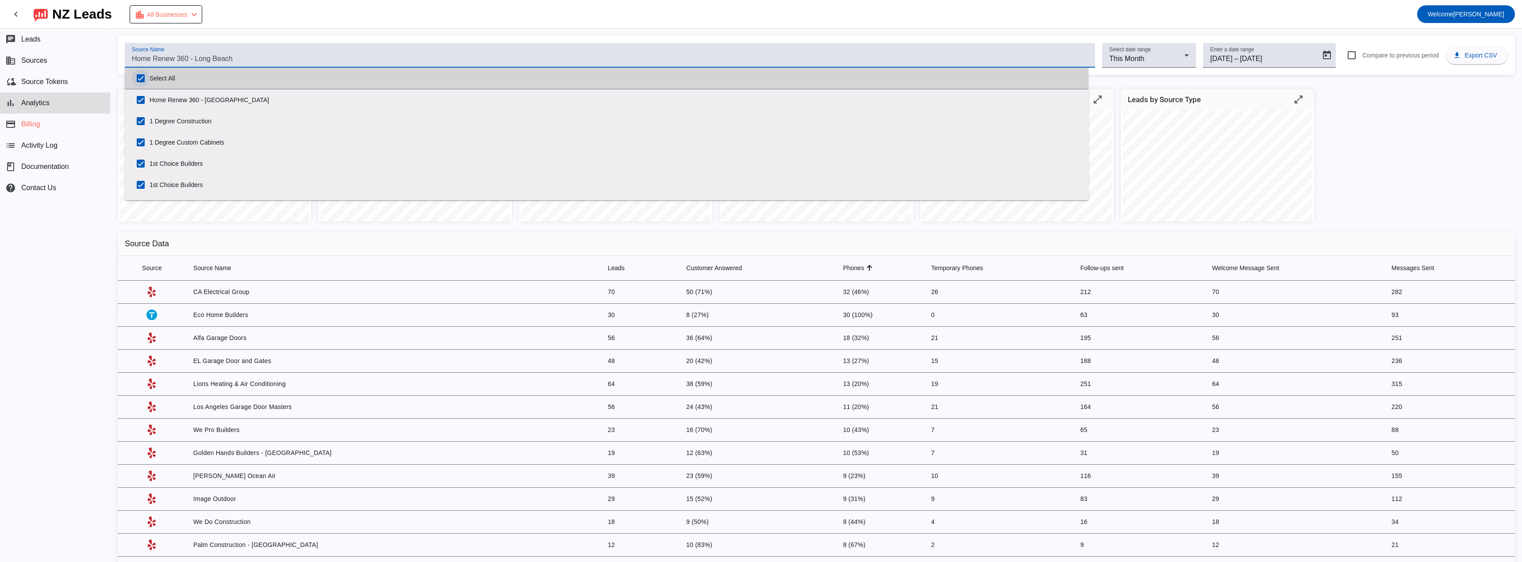
checkbox input "true"
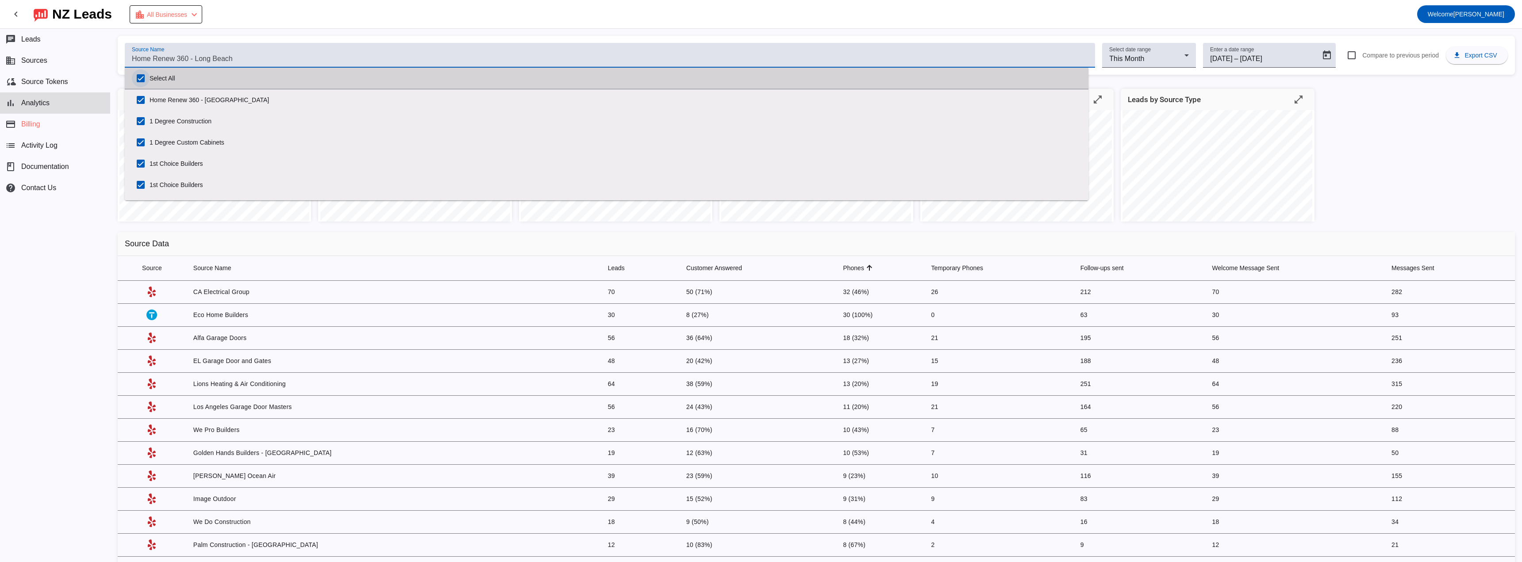
checkbox input "true"
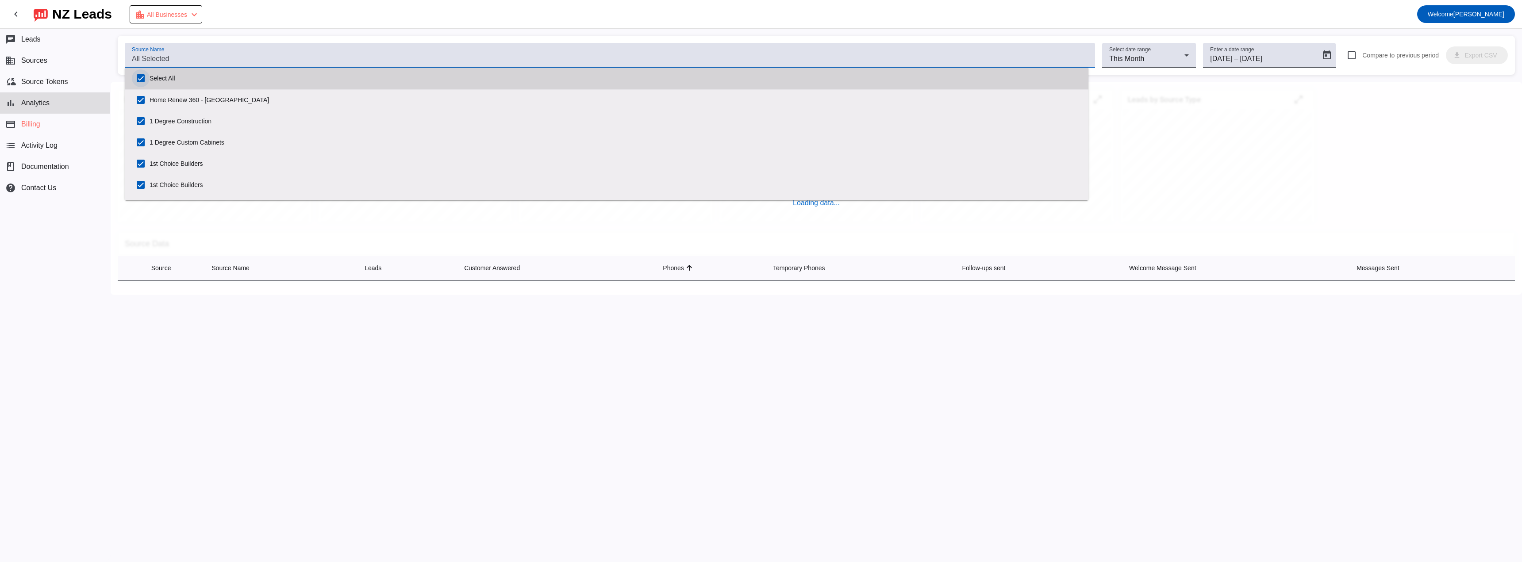
click at [144, 75] on input "Select All" at bounding box center [141, 78] width 18 height 18
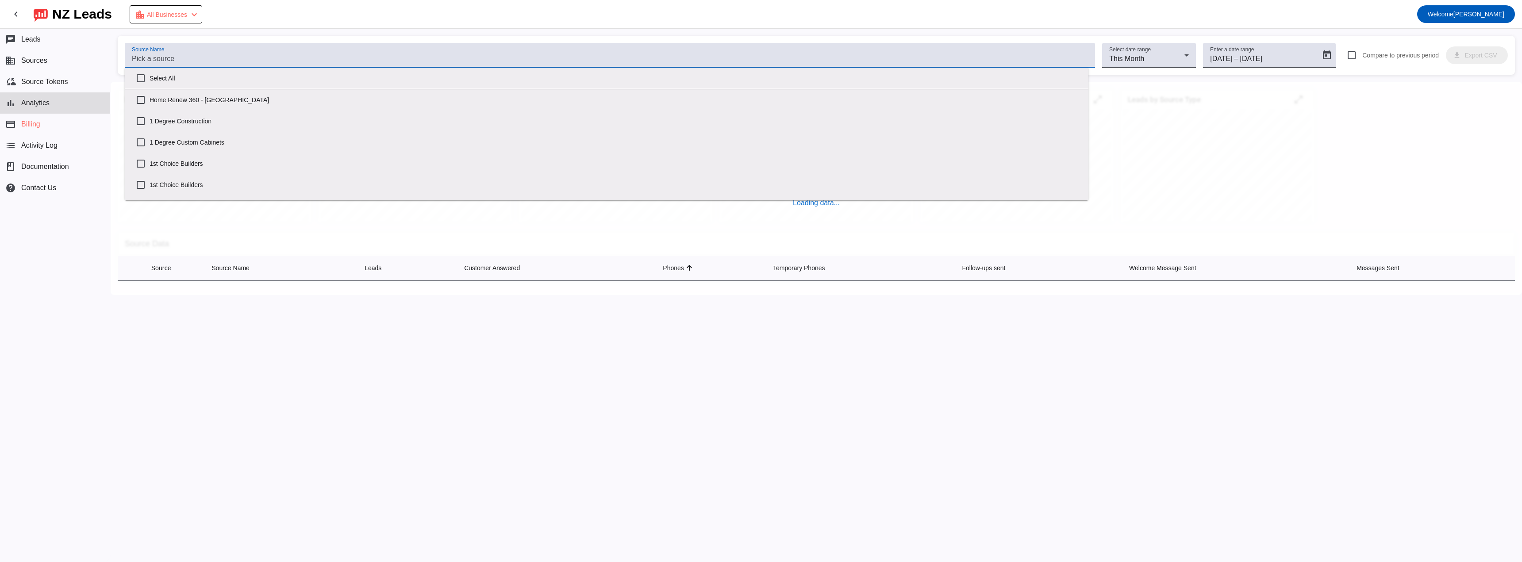
click at [166, 51] on div "Source Name" at bounding box center [610, 55] width 956 height 25
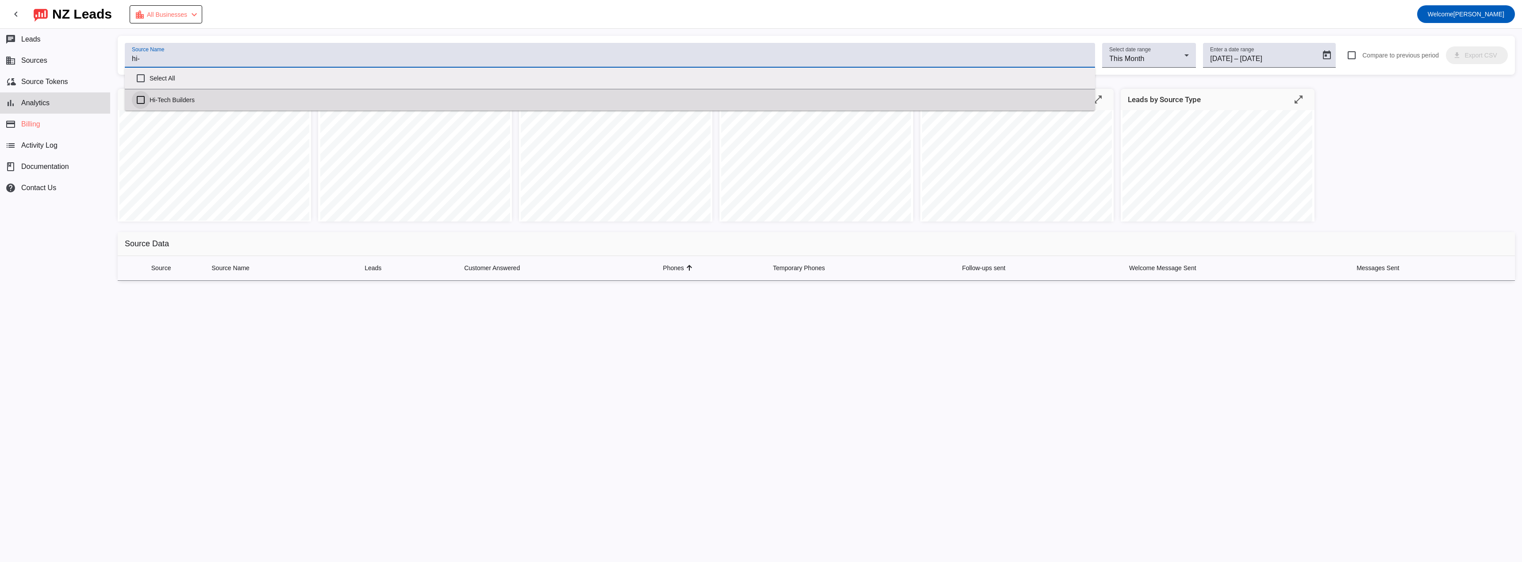
click at [144, 98] on input "Hi-Tech Builders" at bounding box center [141, 100] width 18 height 18
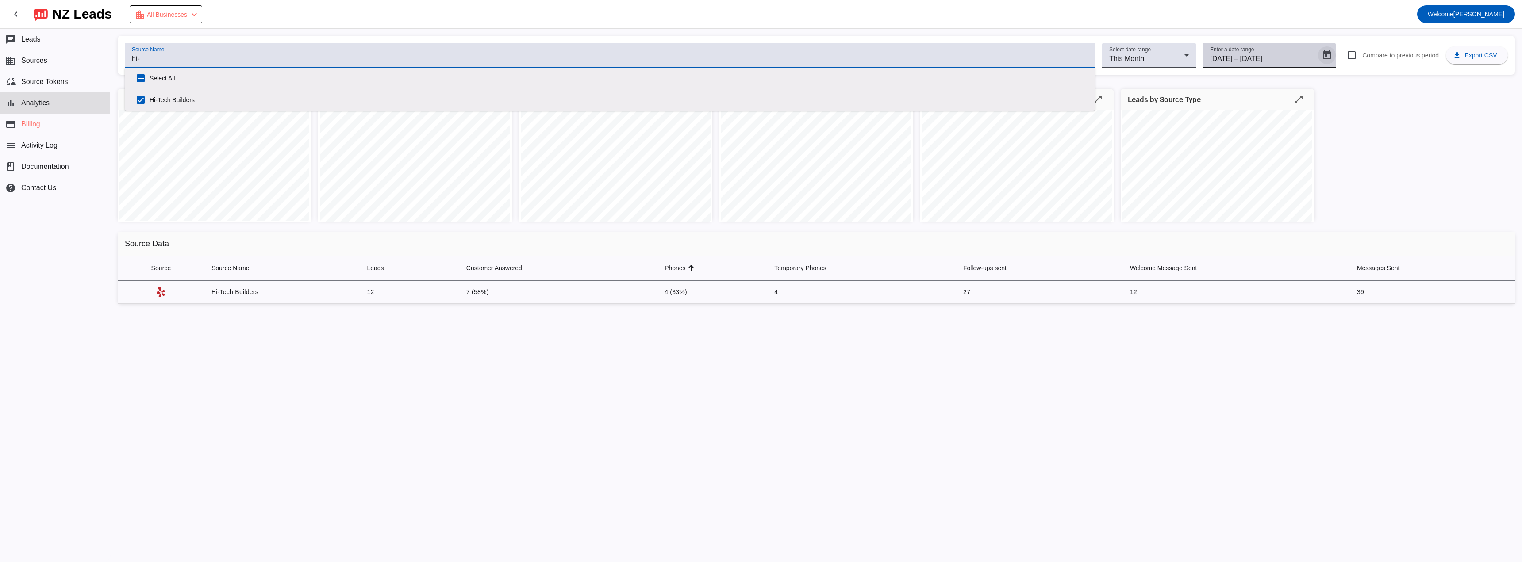
click at [1327, 51] on span "Open calendar" at bounding box center [1326, 55] width 21 height 21
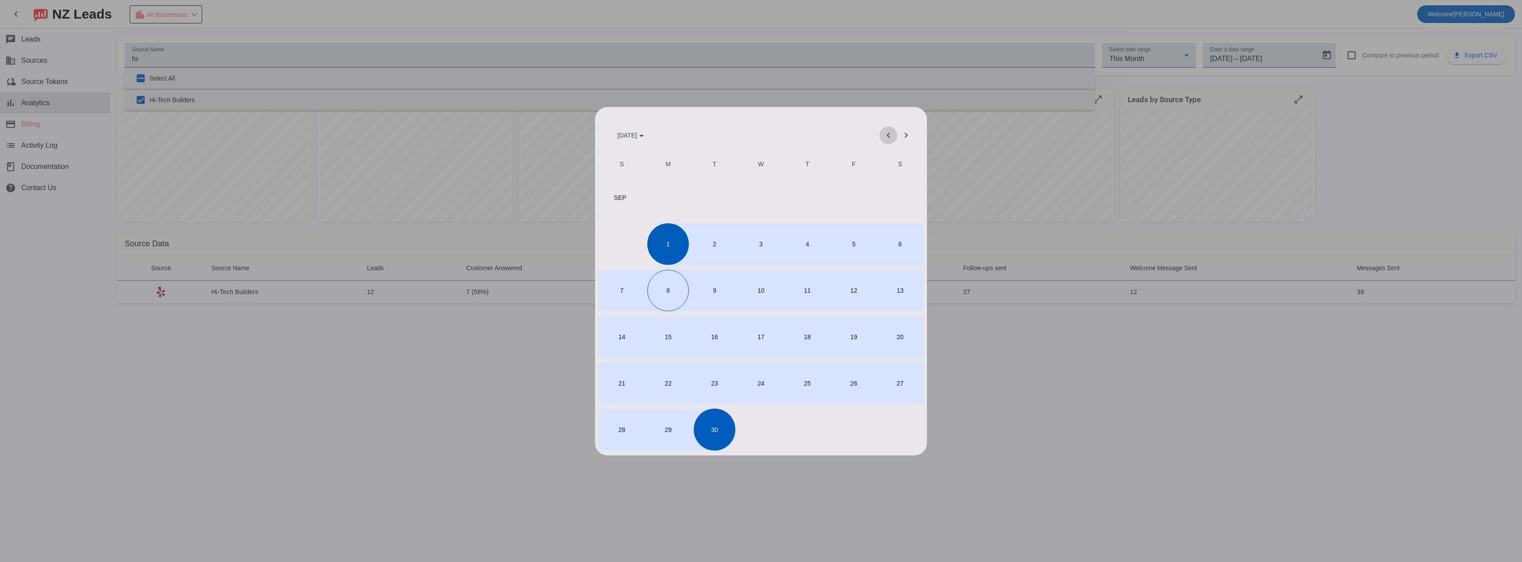
click at [880, 129] on span "Previous month" at bounding box center [888, 135] width 21 height 21
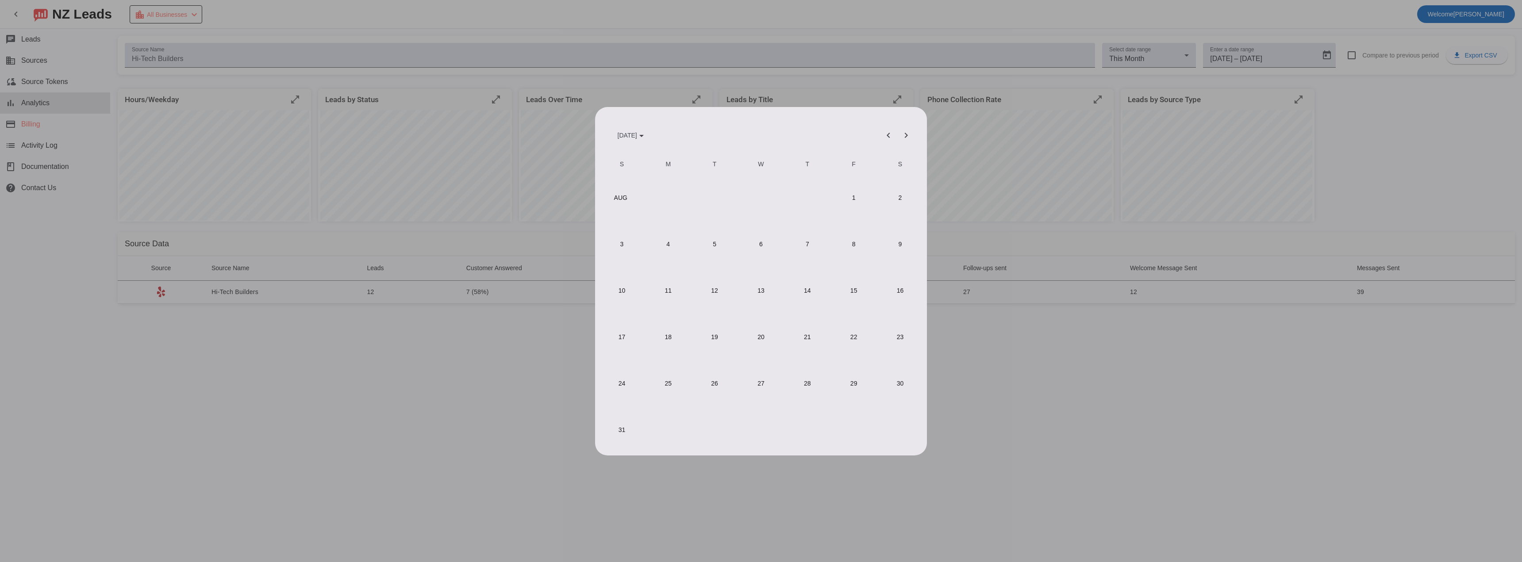
click at [851, 191] on span "1" at bounding box center [854, 198] width 42 height 42
click at [616, 430] on span "31" at bounding box center [622, 430] width 42 height 42
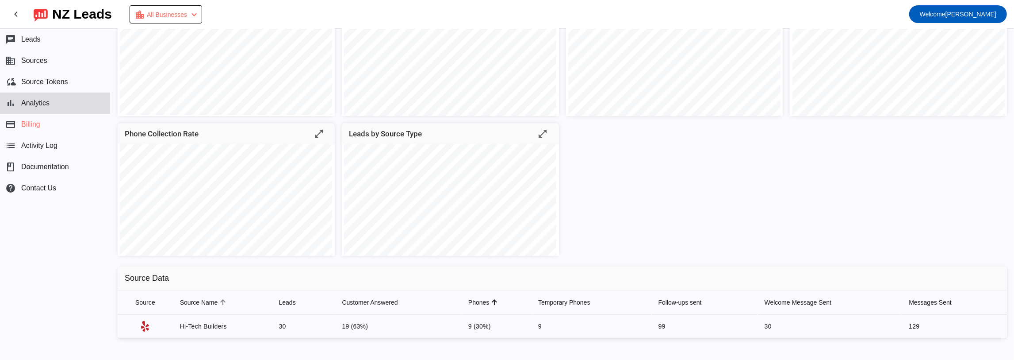
scroll to position [108, 0]
drag, startPoint x: 469, startPoint y: 322, endPoint x: 464, endPoint y: 322, distance: 5.3
click at [464, 322] on td "9 (30%)" at bounding box center [496, 323] width 70 height 23
click at [474, 326] on td "9 (30%)" at bounding box center [496, 323] width 70 height 23
click at [468, 324] on td "9 (30%)" at bounding box center [496, 323] width 70 height 23
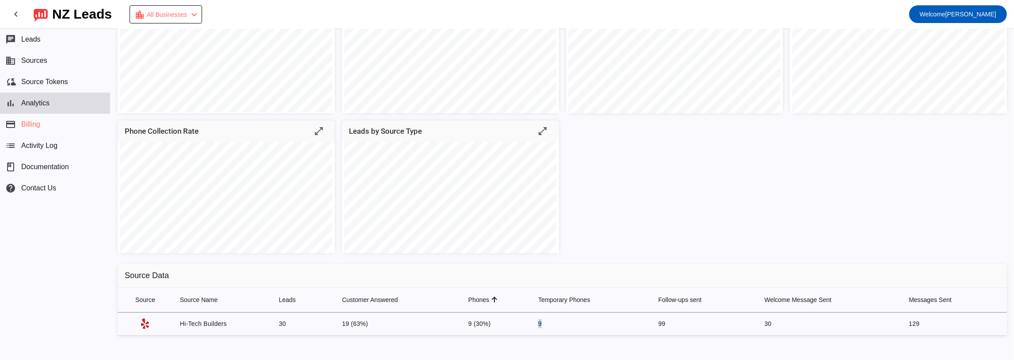
drag, startPoint x: 549, startPoint y: 324, endPoint x: 534, endPoint y: 323, distance: 14.6
click at [534, 323] on td "9" at bounding box center [591, 323] width 120 height 23
drag, startPoint x: 487, startPoint y: 321, endPoint x: 331, endPoint y: 321, distance: 155.7
click at [331, 321] on tr "Hi-Tech Builders 30 19 (63%) 9 (30%) 9 99 30 129" at bounding box center [563, 323] width 890 height 23
click at [345, 320] on td "19 (63%)" at bounding box center [398, 323] width 126 height 23
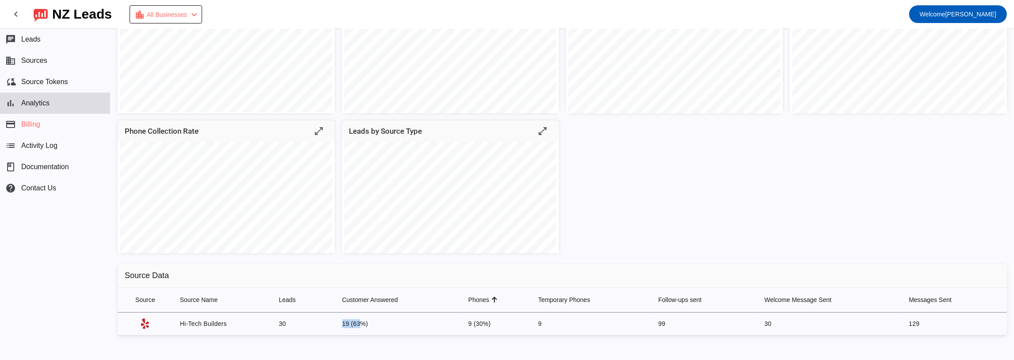
drag, startPoint x: 349, startPoint y: 326, endPoint x: 333, endPoint y: 326, distance: 16.8
click at [337, 326] on td "19 (63%)" at bounding box center [398, 323] width 126 height 23
click at [297, 324] on td "30" at bounding box center [303, 323] width 63 height 23
drag, startPoint x: 528, startPoint y: 323, endPoint x: 546, endPoint y: 322, distance: 17.7
click at [546, 322] on tr "Hi-Tech Builders 30 19 (63%) 9 (30%) 9 99 30 129" at bounding box center [563, 323] width 890 height 23
